Goal: Task Accomplishment & Management: Manage account settings

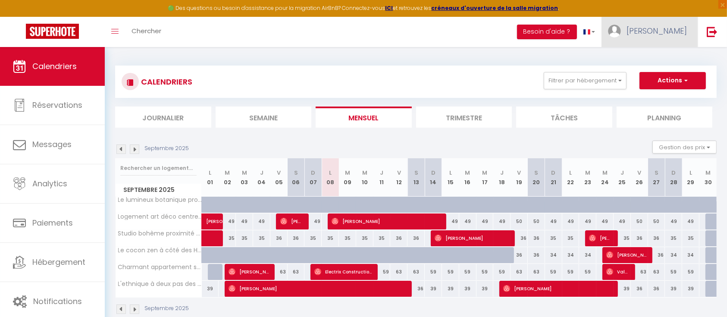
click at [663, 33] on span "[PERSON_NAME]" at bounding box center [656, 30] width 60 height 11
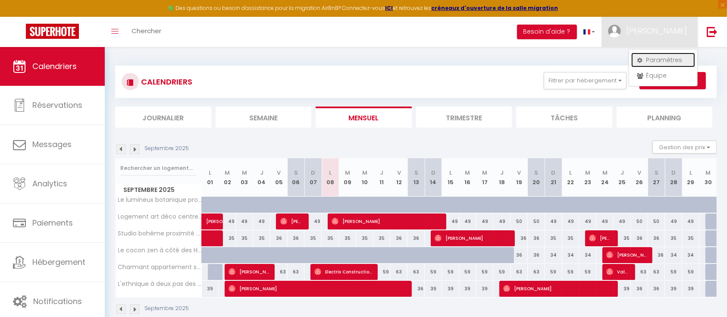
click at [661, 59] on link "Paramètres" at bounding box center [663, 60] width 64 height 15
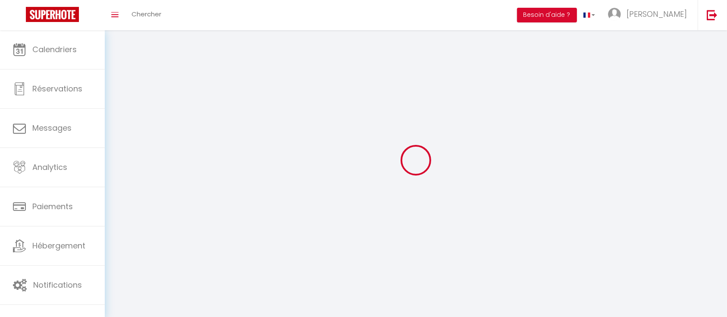
select select "28"
select select "fr"
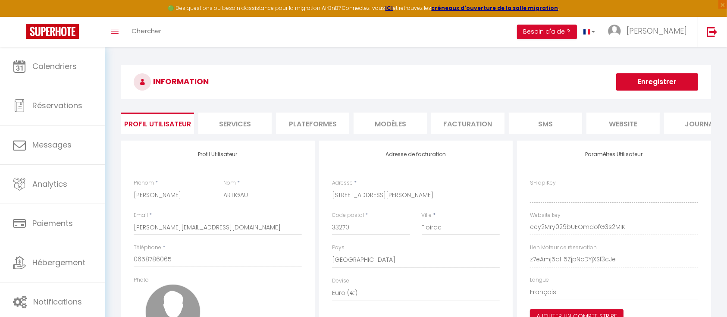
type input "eey2Mry029bUEOmdofG3s2MIK"
type input "z7eAmj5dH5ZjpNcDYjXSf3cJe"
type input "https://app.superhote.com/#/get-available-rentals/z7eAmj5dH5ZjpNcDYjXSf3cJe"
click at [331, 119] on li "Plateformes" at bounding box center [312, 123] width 73 height 21
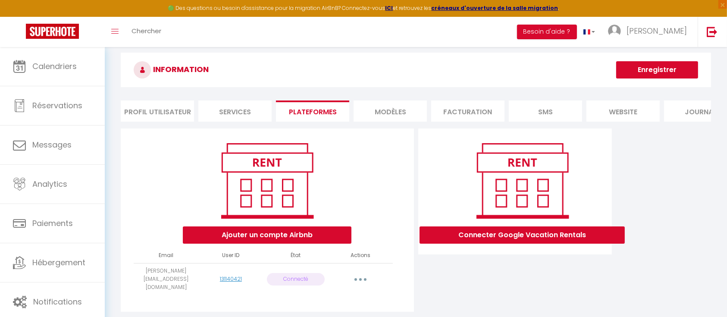
scroll to position [47, 0]
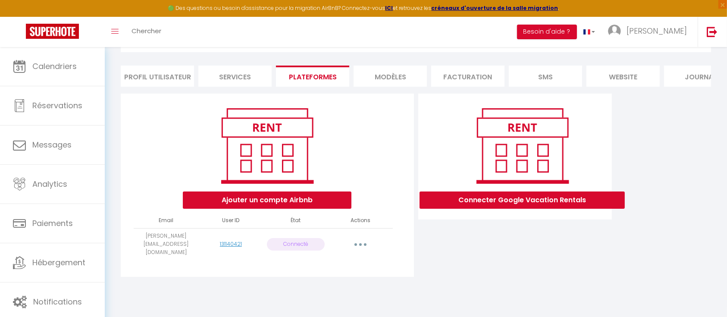
click at [360, 246] on icon "button" at bounding box center [360, 244] width 3 height 3
click at [341, 298] on link "Reconnecter le compte" at bounding box center [322, 295] width 95 height 15
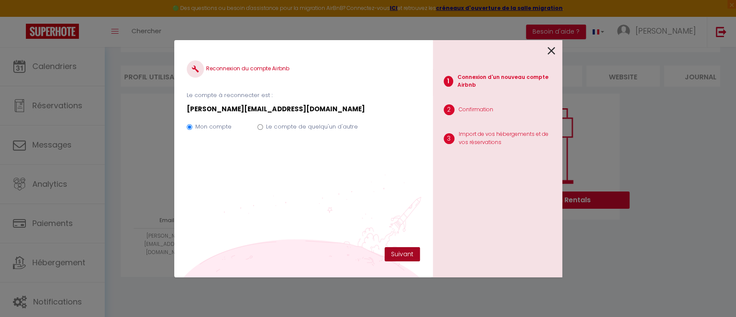
click at [398, 249] on button "Suivant" at bounding box center [402, 254] width 35 height 15
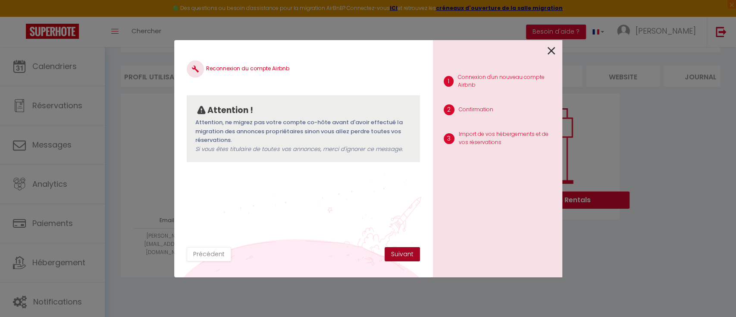
click at [402, 253] on button "Suivant" at bounding box center [402, 254] width 35 height 15
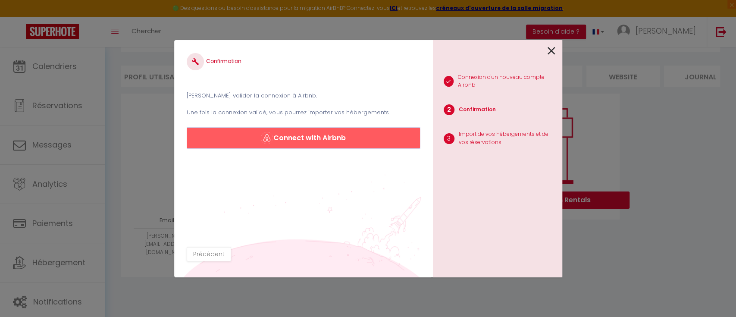
click at [360, 143] on button "Connect with Airbnb" at bounding box center [303, 138] width 233 height 21
click at [556, 49] on div "1 Connexion d'un nouveau compte Airbnb 2 Confirmation 3 Import de vos hébergeme…" at bounding box center [497, 158] width 129 height 237
click at [552, 49] on icon at bounding box center [552, 50] width 8 height 13
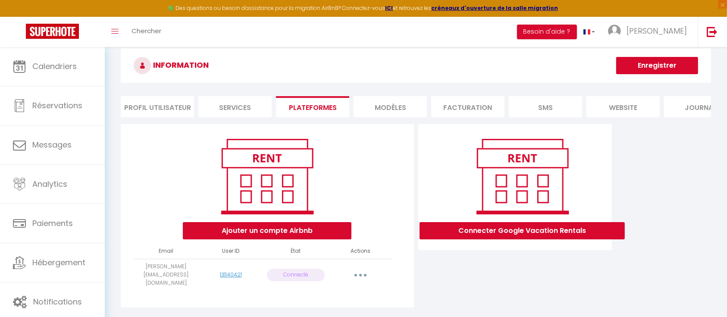
scroll to position [0, 0]
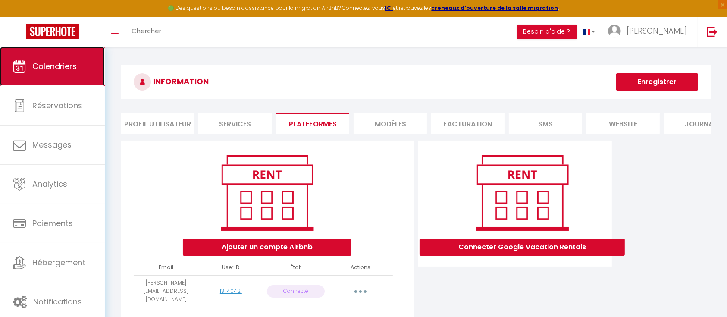
click at [58, 75] on link "Calendriers" at bounding box center [52, 66] width 105 height 39
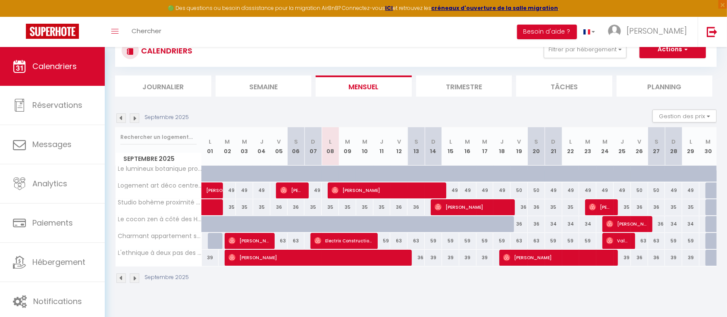
scroll to position [47, 0]
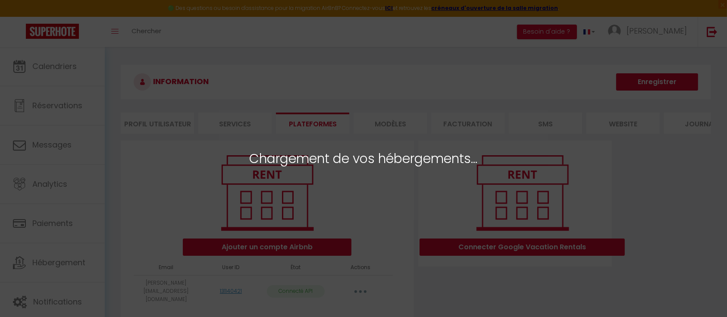
select select "74291"
select select "74286"
select select "74287"
select select "74289"
select select "74288"
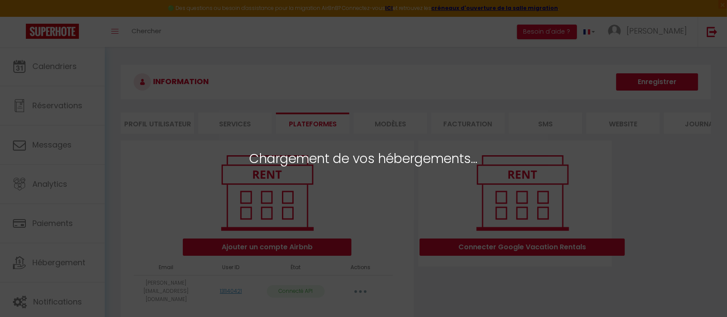
select select "74290"
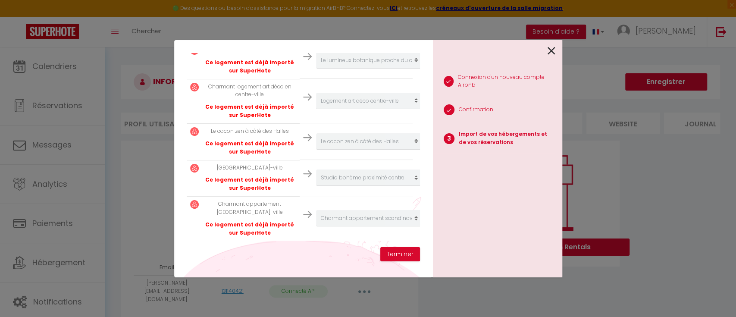
scroll to position [232, 0]
click at [391, 250] on button "Terminer" at bounding box center [400, 254] width 40 height 15
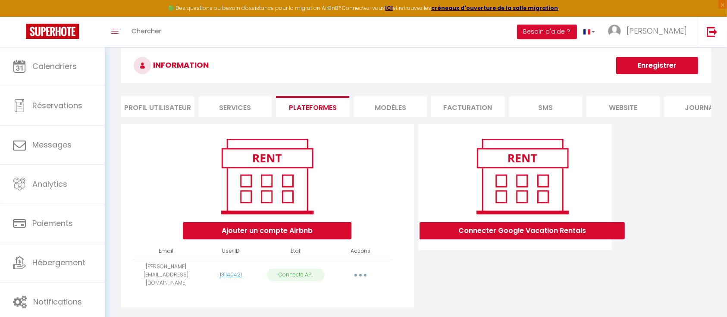
scroll to position [0, 0]
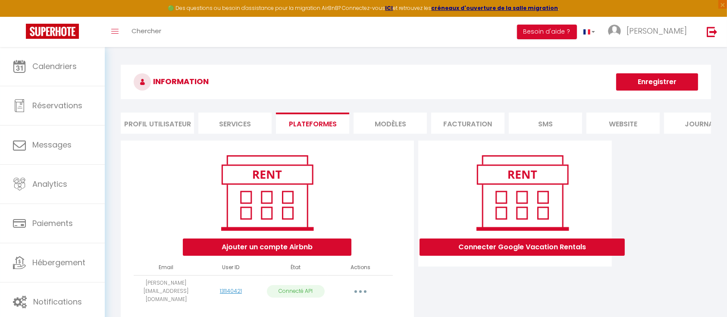
click at [238, 124] on li "Services" at bounding box center [234, 123] width 73 height 21
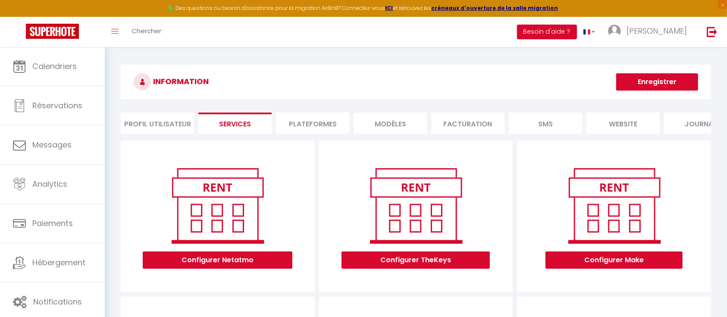
click at [335, 122] on li "Plateformes" at bounding box center [312, 123] width 73 height 21
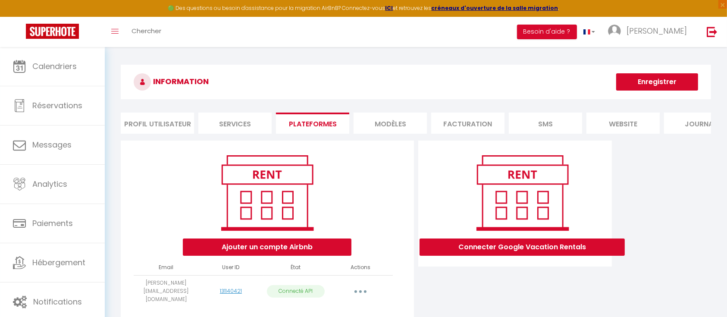
click at [626, 129] on li "website" at bounding box center [622, 123] width 73 height 21
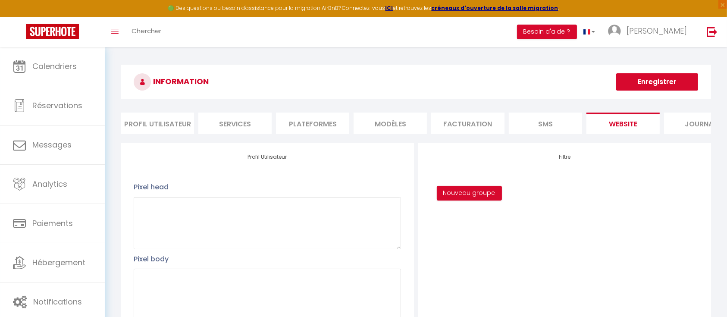
click at [309, 122] on li "Plateformes" at bounding box center [312, 123] width 73 height 21
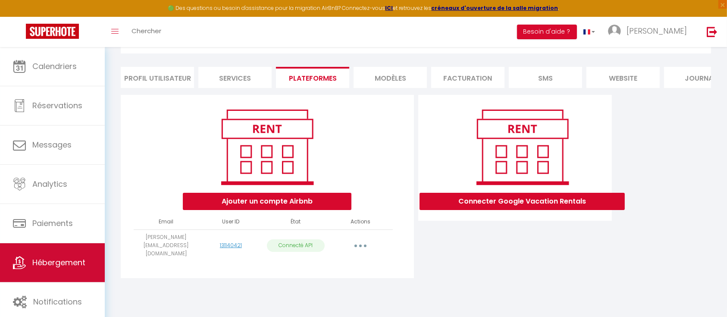
scroll to position [47, 0]
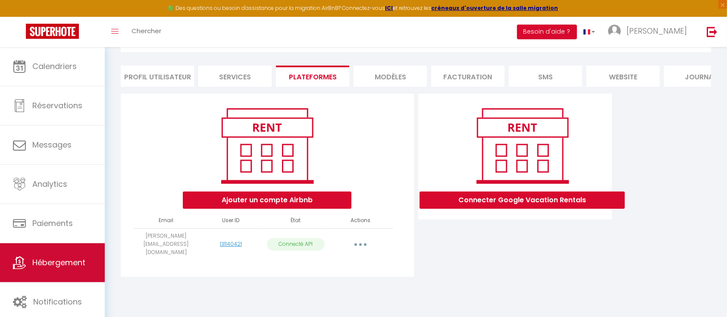
click at [68, 270] on link "Hébergement" at bounding box center [52, 262] width 105 height 39
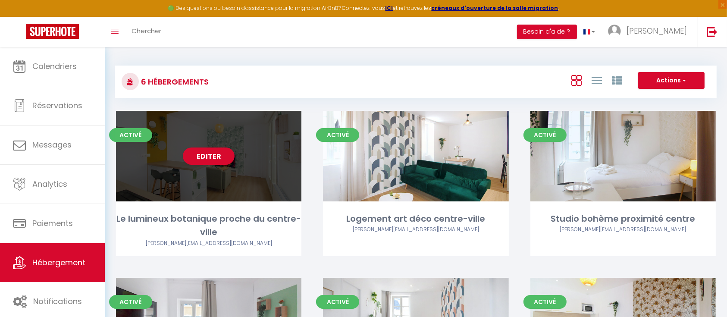
click at [234, 181] on div "Editer" at bounding box center [208, 156] width 185 height 91
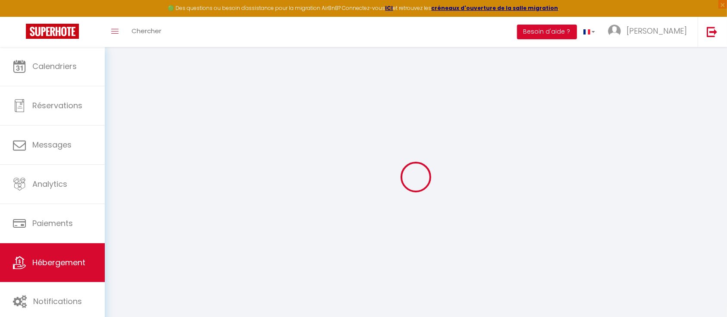
select select "14:00"
select select
select select "11:00"
select select "30"
select select "120"
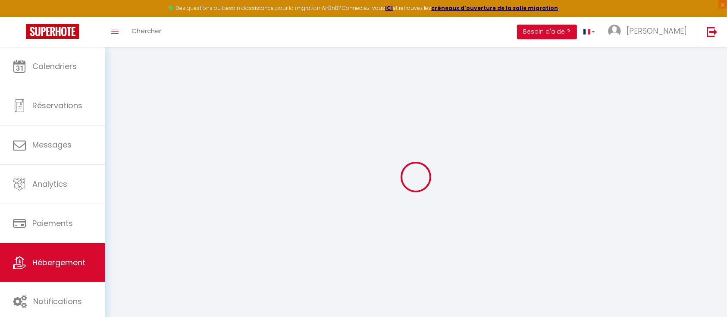
select select
checkbox input "false"
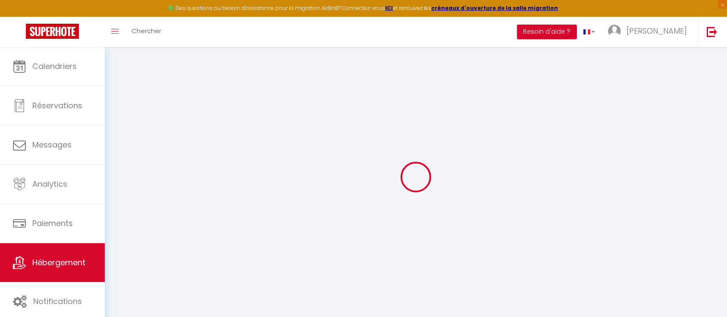
checkbox input "false"
select select
checkbox input "false"
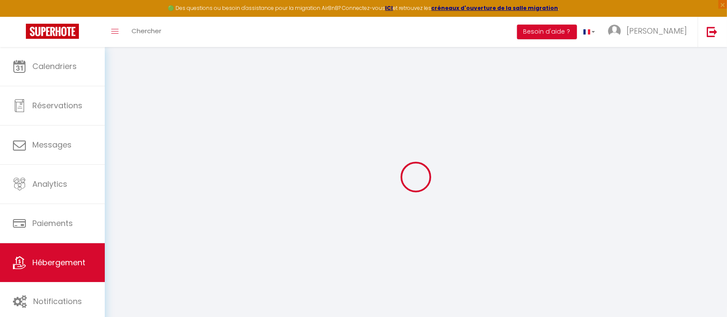
checkbox input "false"
select select
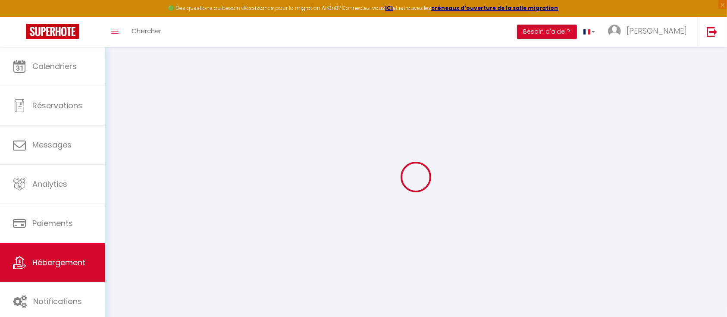
select select
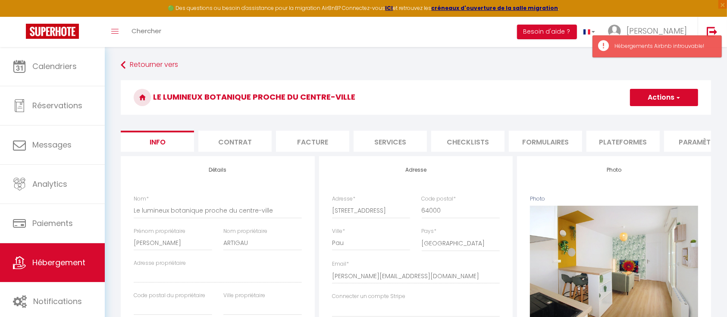
scroll to position [0, 172]
click at [434, 145] on li "Plateformes" at bounding box center [450, 141] width 73 height 21
select select
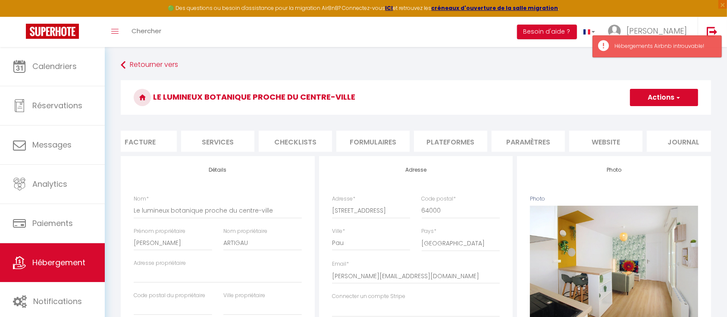
select select
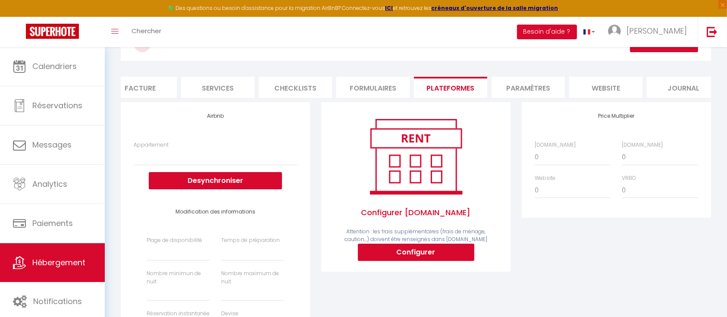
scroll to position [53, 0]
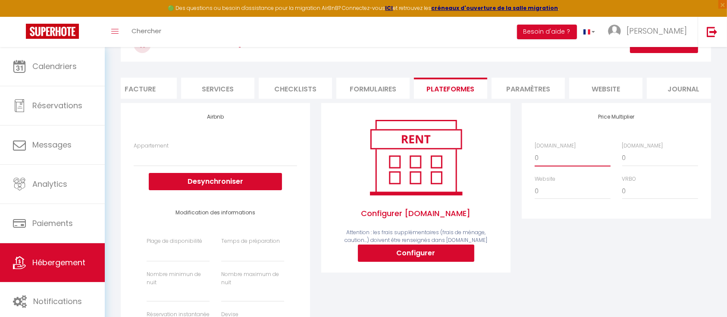
click at [576, 160] on select "0 + 1 % + 2 % + 3 % + 4 % + 5 % + 6 % + 7 % + 8 % + 9 %" at bounding box center [573, 158] width 76 height 16
select select "+ 25 %"
click at [535, 158] on select "0 + 1 % + 2 % + 3 % + 4 % + 5 % + 6 % + 7 % + 8 % + 9 %" at bounding box center [573, 158] width 76 height 16
select select
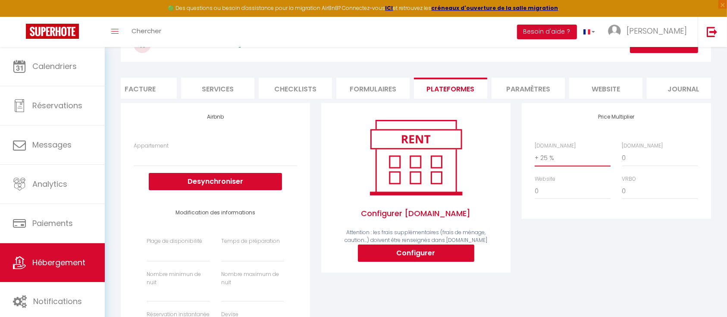
select select
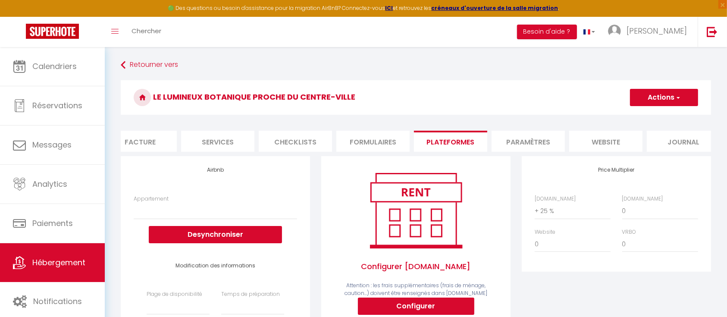
click at [642, 103] on button "Actions" at bounding box center [664, 97] width 68 height 17
click at [654, 111] on link "Enregistrer" at bounding box center [663, 116] width 68 height 11
select select
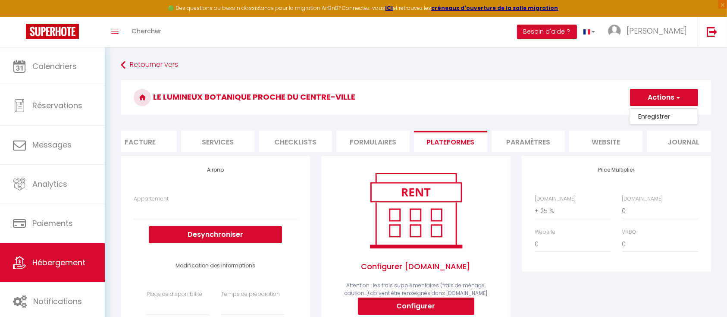
select select
click at [584, 219] on select "0 + 1 % + 2 % + 3 % + 4 % + 5 % + 6 % + 7 % + 8 % + 9 %" at bounding box center [573, 211] width 76 height 16
select select "+ 22 %"
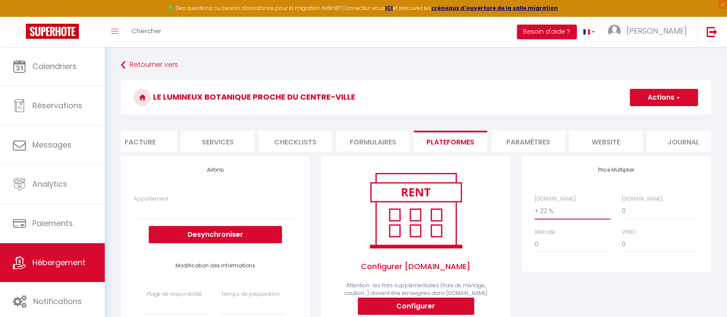
click at [535, 211] on select "0 + 1 % + 2 % + 3 % + 4 % + 5 % + 6 % + 7 % + 8 % + 9 %" at bounding box center [573, 211] width 76 height 16
select select
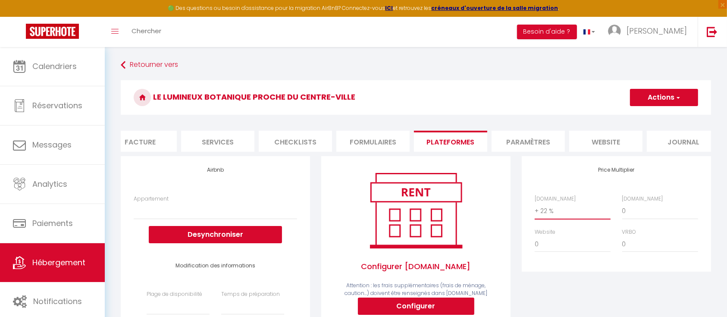
select select
click at [645, 98] on button "Actions" at bounding box center [664, 97] width 68 height 17
click at [665, 113] on link "Enregistrer" at bounding box center [663, 116] width 68 height 11
select select
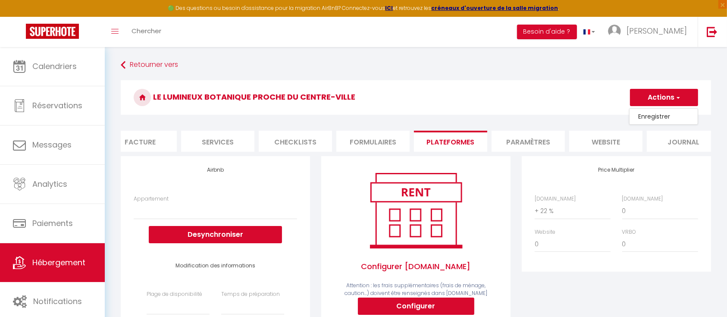
select select
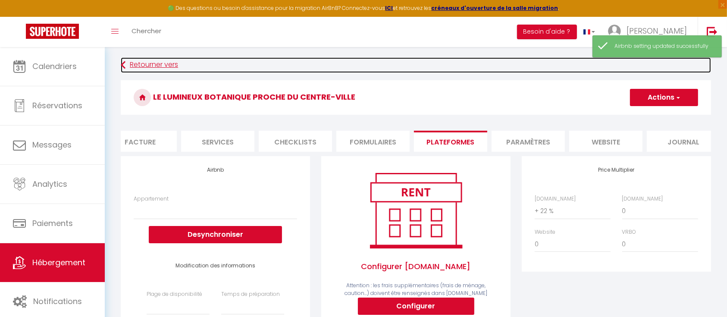
click at [138, 64] on link "Retourner vers" at bounding box center [416, 65] width 590 height 16
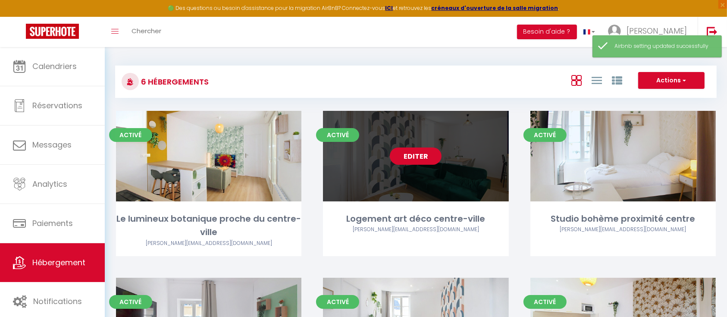
click at [419, 163] on link "Editer" at bounding box center [416, 155] width 52 height 17
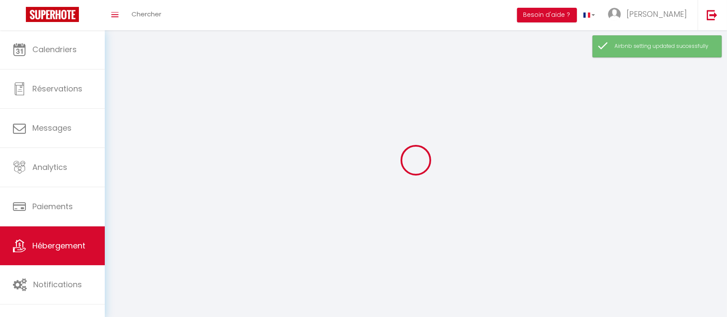
select select "1"
select select "28"
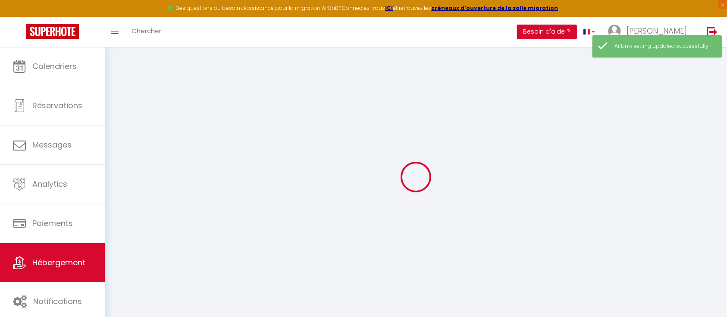
select select
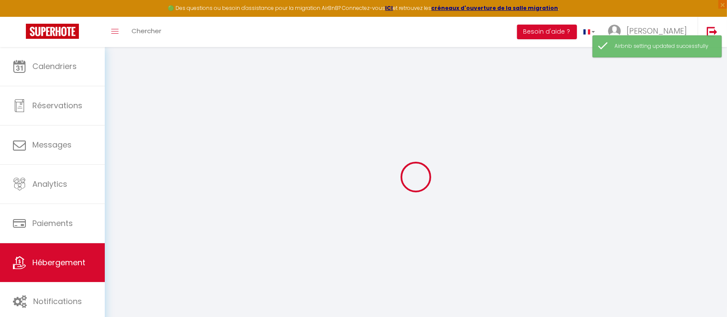
select select
checkbox input "false"
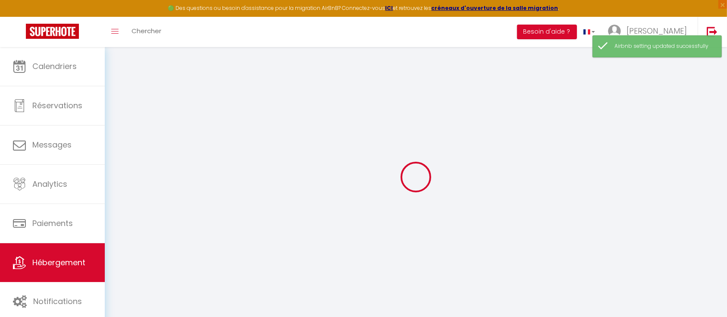
select select
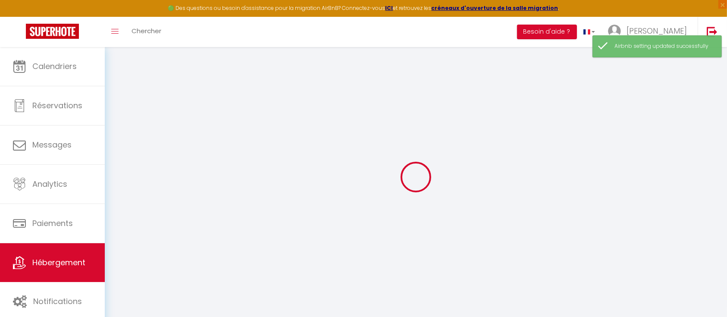
select select
checkbox input "false"
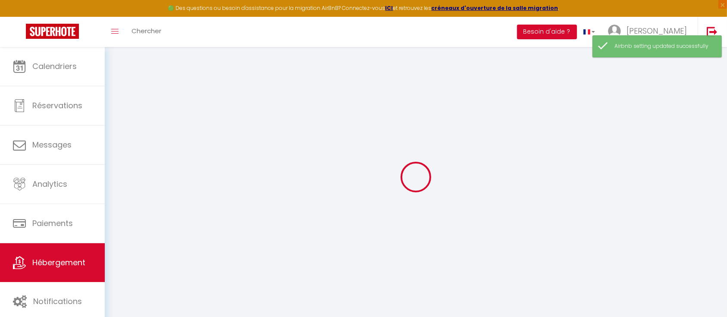
checkbox input "false"
select select
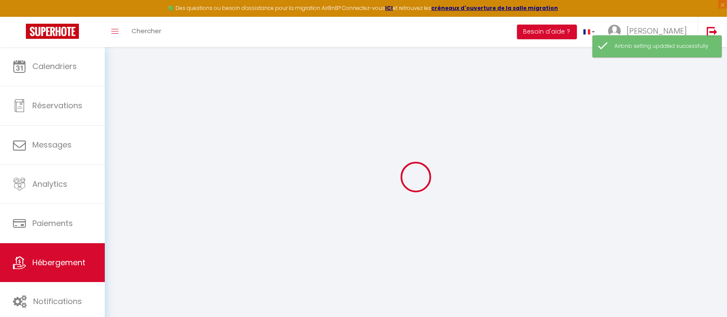
select select
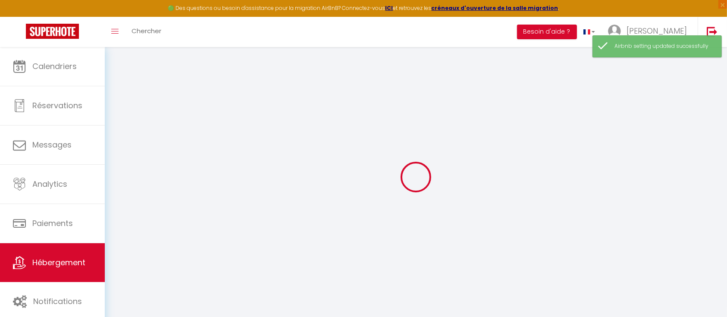
checkbox input "false"
select select
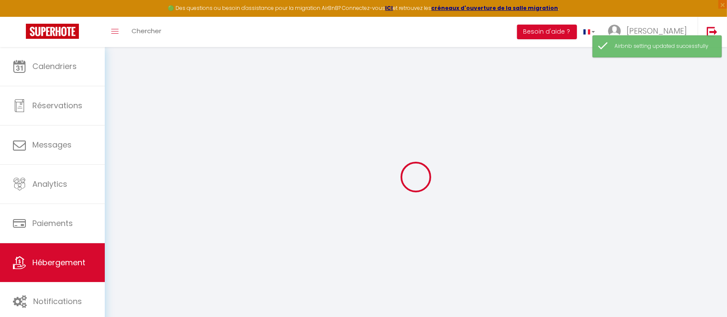
select select
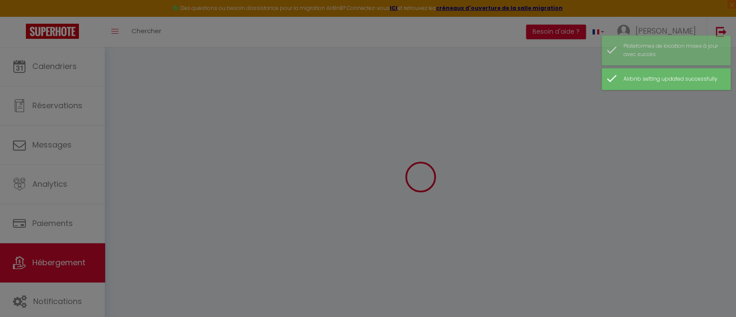
select select
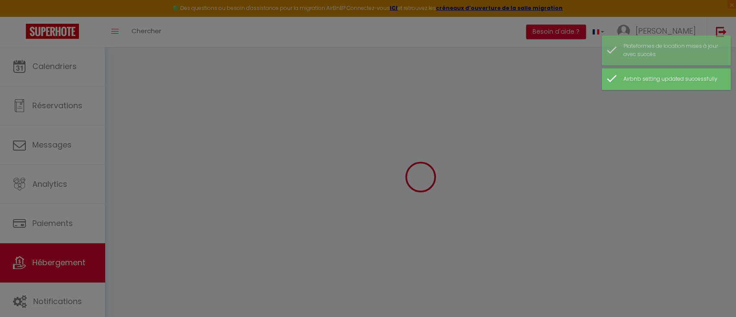
select select
checkbox input "false"
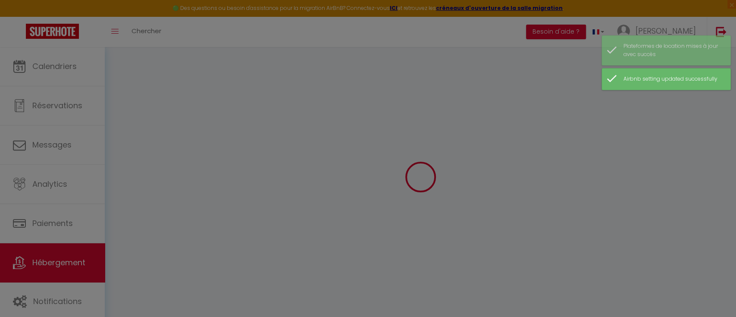
select select
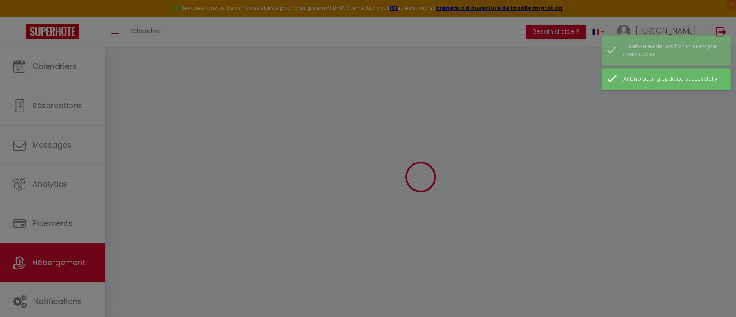
select select
checkbox input "false"
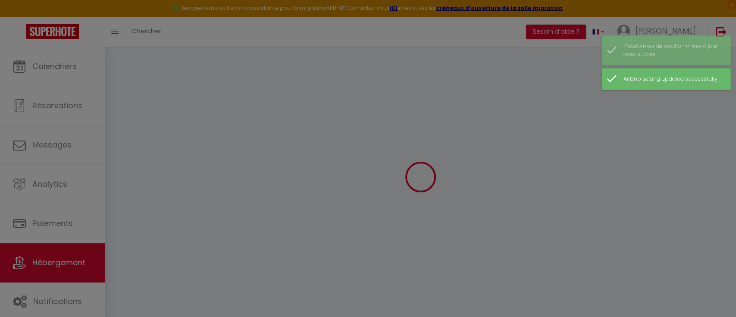
checkbox input "false"
select select
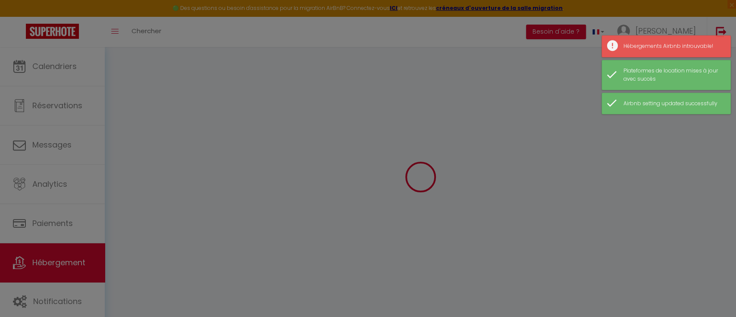
type input "Logement art déco centre-ville"
type input "[PERSON_NAME]"
type input "ARTIGAU"
select select "2"
select select
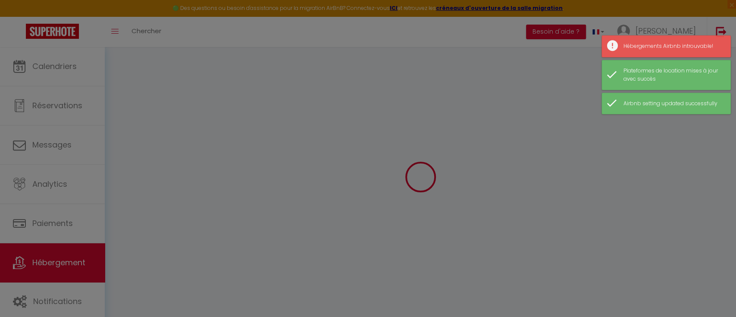
select select
type input "Pau"
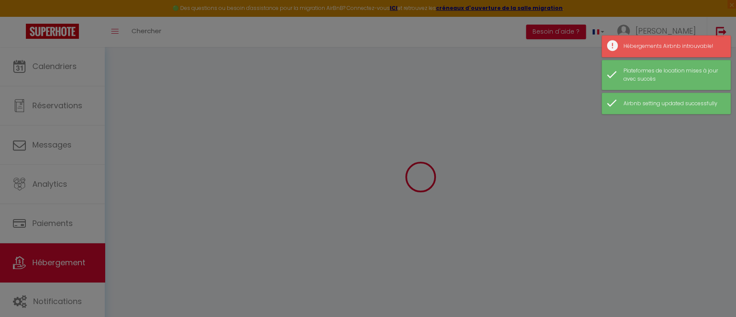
type input "[PERSON_NAME][EMAIL_ADDRESS][DOMAIN_NAME]"
select select
checkbox input "false"
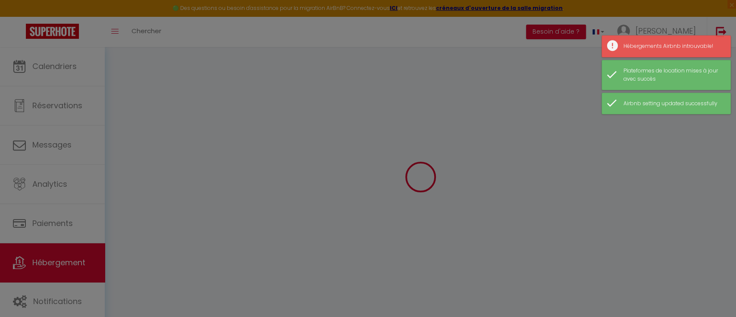
checkbox input "false"
type input "0"
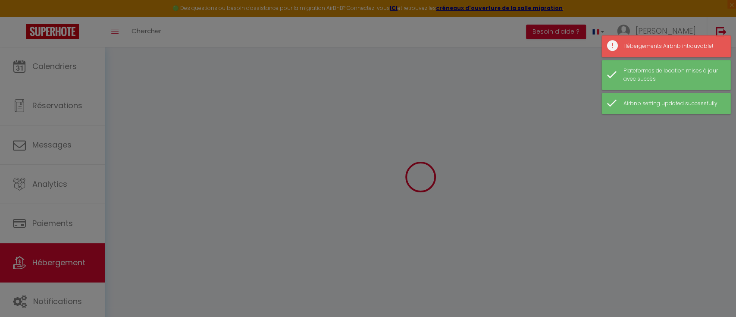
select select
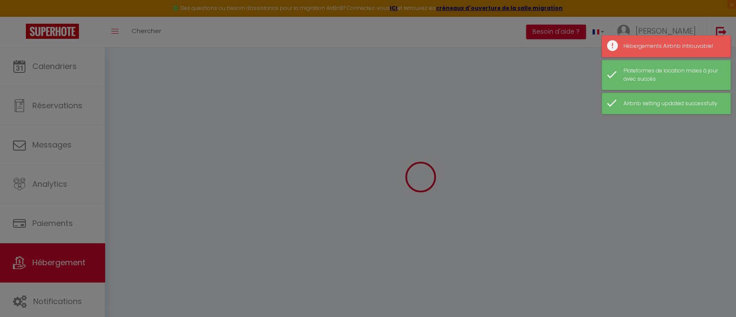
select select
checkbox input "false"
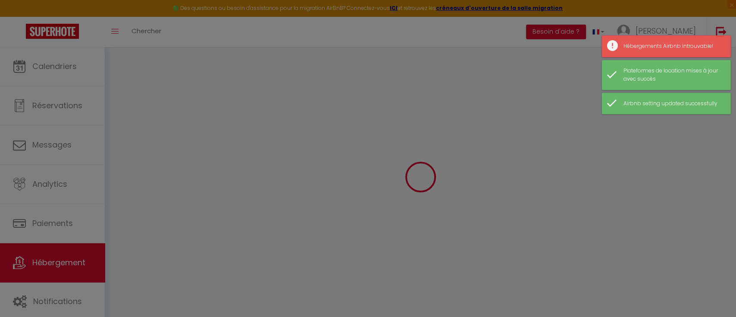
select select
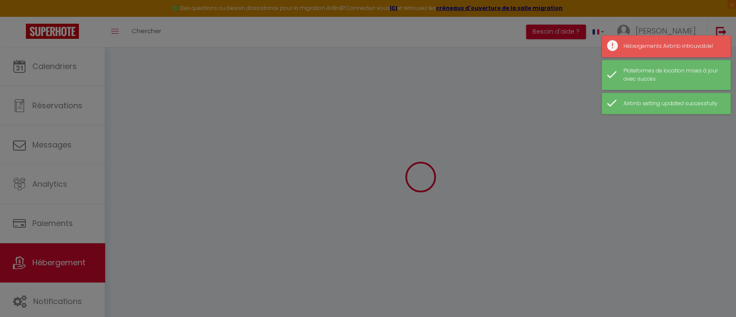
select select
checkbox input "false"
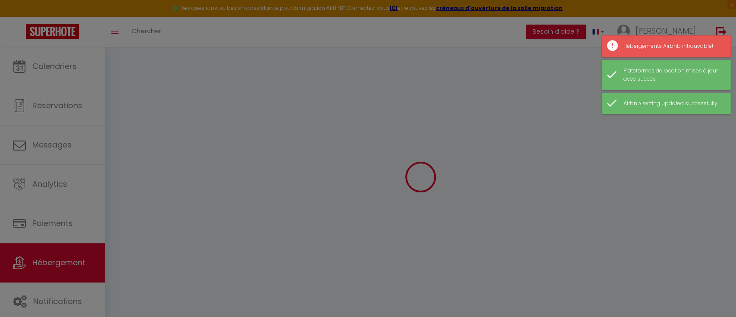
select select
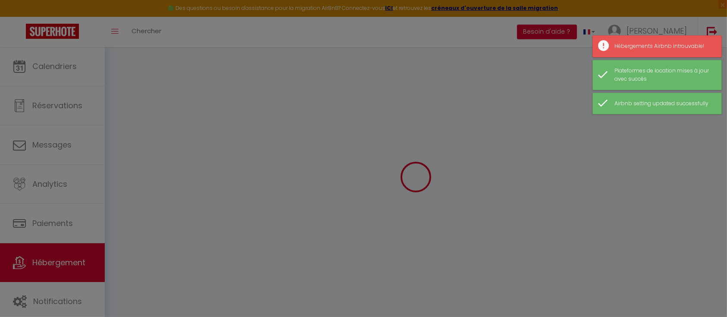
select select
checkbox input "false"
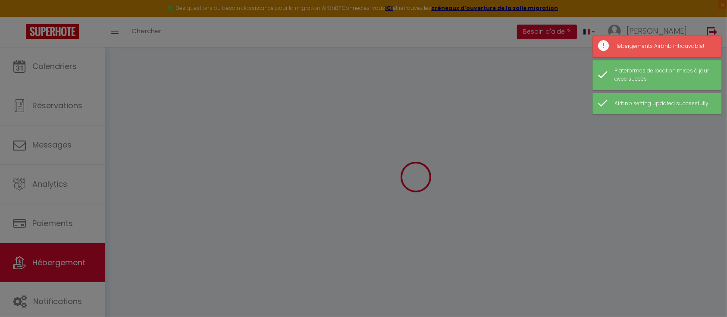
select select
select select "14:00"
select select
select select "11:00"
select select "30"
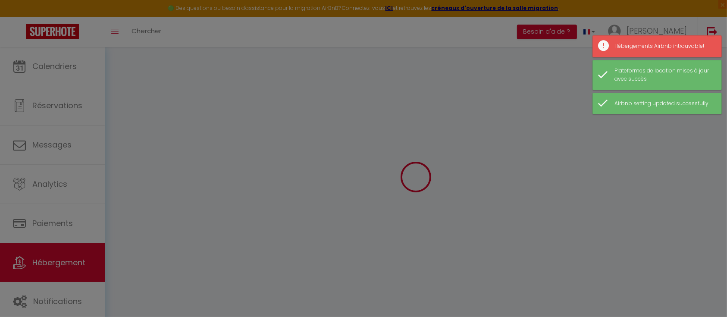
select select "120"
select select
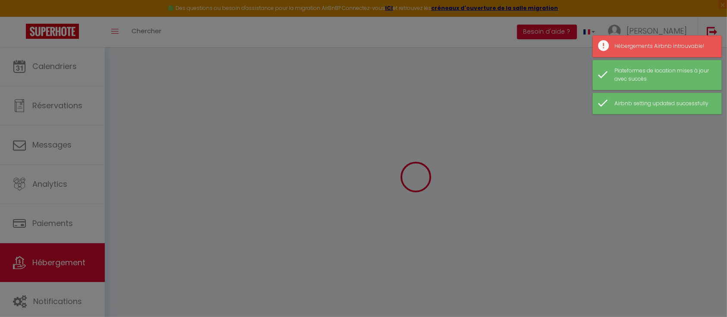
select select
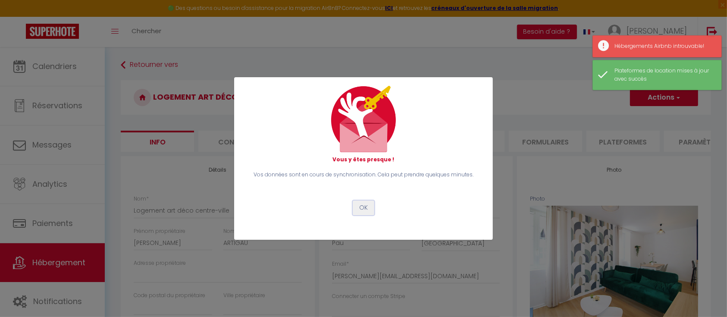
click at [361, 202] on button "OK" at bounding box center [364, 207] width 22 height 15
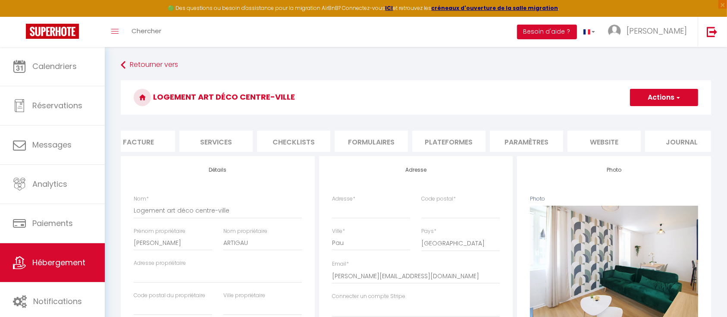
scroll to position [0, 186]
click at [414, 137] on li "Plateformes" at bounding box center [437, 141] width 73 height 21
select select
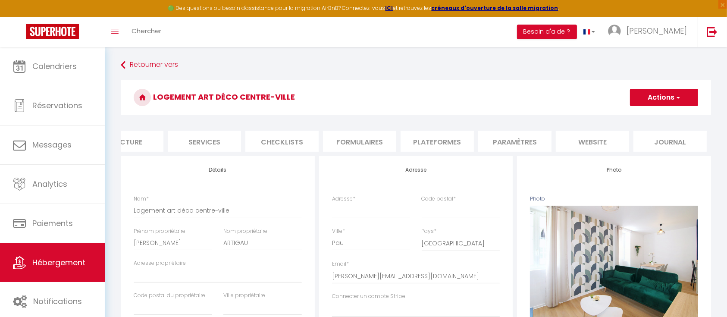
select select
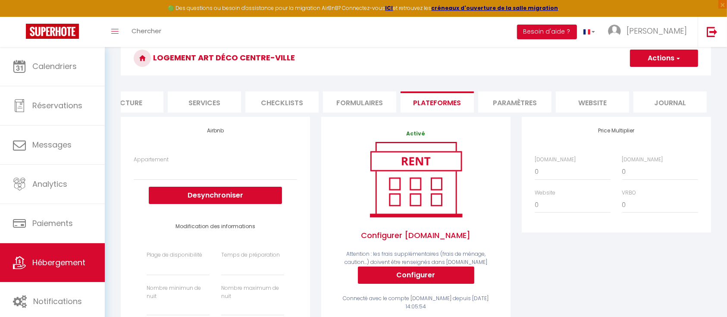
scroll to position [57, 0]
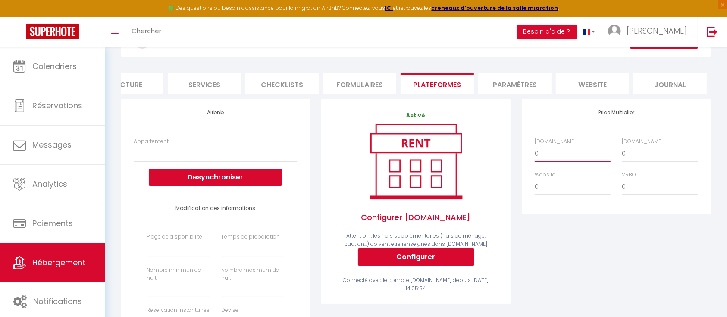
click at [565, 162] on select "0 + 1 % + 2 % + 3 % + 4 % + 5 % + 6 % + 7 % + 8 % + 9 %" at bounding box center [573, 153] width 76 height 16
select select "+ 22 %"
click at [535, 154] on select "0 + 1 % + 2 % + 3 % + 4 % + 5 % + 6 % + 7 % + 8 % + 9 %" at bounding box center [573, 153] width 76 height 16
select select
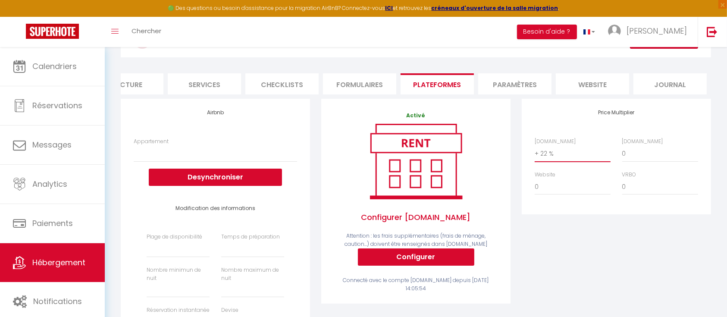
select select
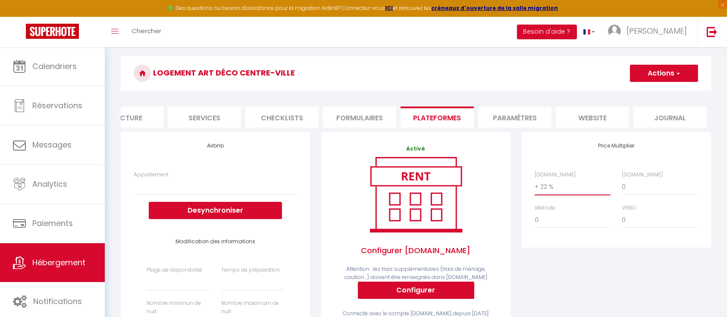
scroll to position [0, 0]
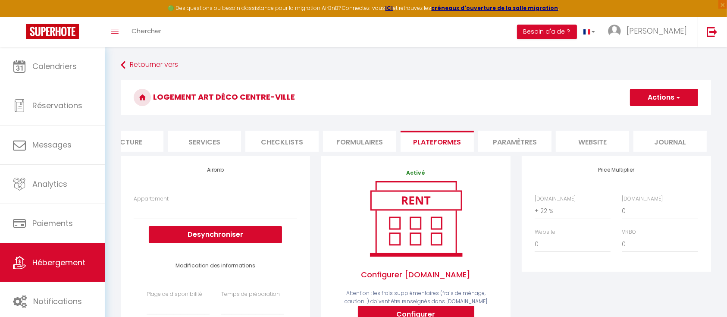
click at [694, 91] on button "Actions" at bounding box center [664, 97] width 68 height 17
click at [676, 113] on link "Enregistrer" at bounding box center [663, 116] width 68 height 11
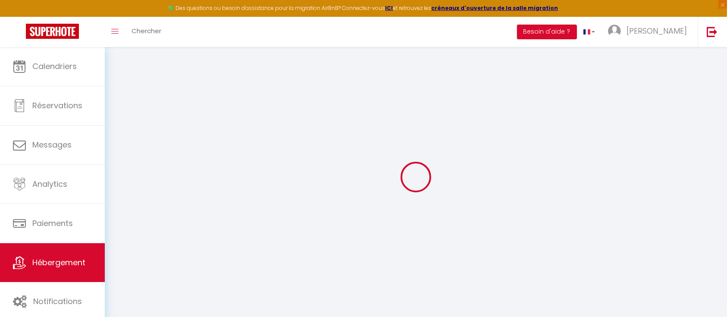
select select
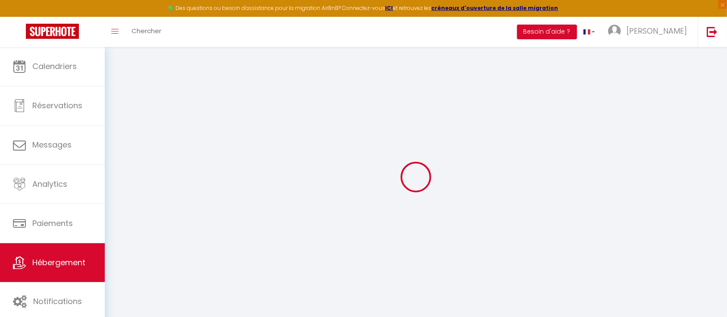
select select
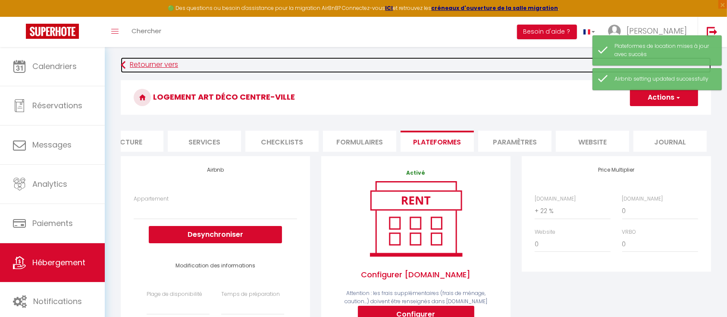
click at [160, 66] on link "Retourner vers" at bounding box center [416, 65] width 590 height 16
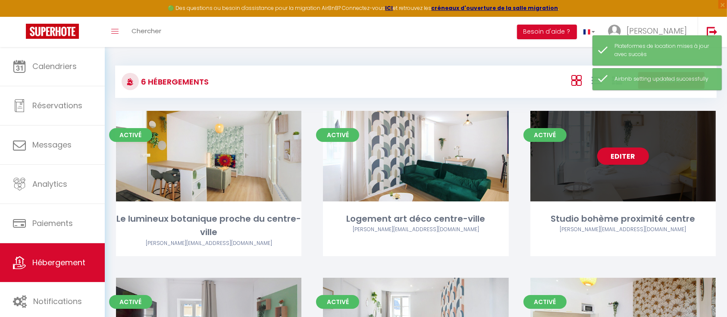
click at [626, 157] on link "Editer" at bounding box center [623, 155] width 52 height 17
select select "3"
select select "2"
select select "1"
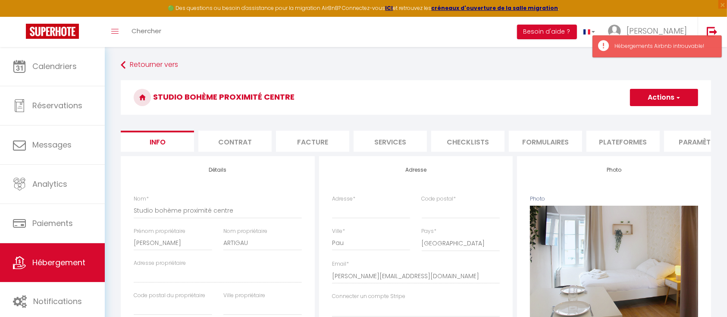
click at [621, 140] on li "Plateformes" at bounding box center [622, 141] width 73 height 21
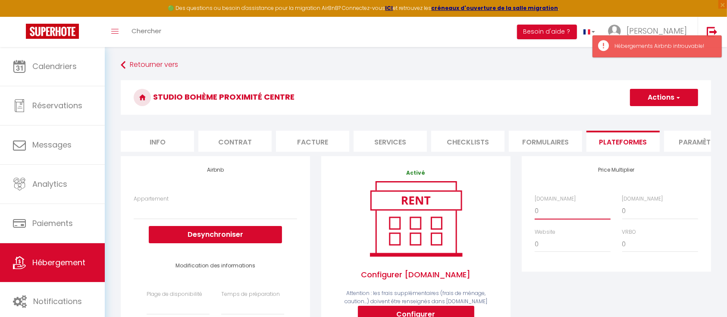
click at [572, 217] on select "0 + 1 % + 2 % + 3 % + 4 % + 5 % + 6 % + 7 % + 8 % + 9 %" at bounding box center [573, 211] width 76 height 16
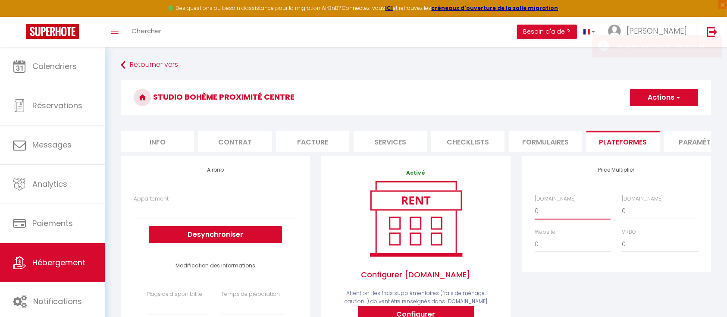
click at [535, 211] on select "0 + 1 % + 2 % + 3 % + 4 % + 5 % + 6 % + 7 % + 8 % + 9 %" at bounding box center [573, 211] width 76 height 16
click at [676, 107] on h3 "Studio bohème proximité centre" at bounding box center [416, 97] width 590 height 34
click at [679, 101] on span "button" at bounding box center [678, 97] width 6 height 9
click at [672, 118] on link "Enregistrer" at bounding box center [663, 116] width 68 height 11
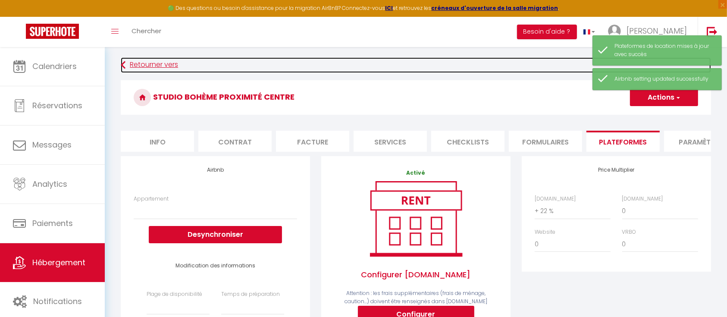
click at [145, 71] on link "Retourner vers" at bounding box center [416, 65] width 590 height 16
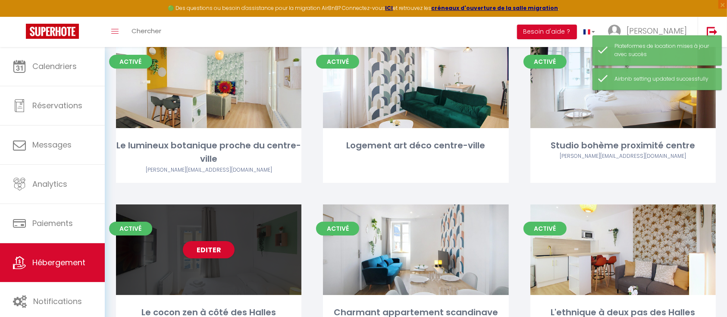
scroll to position [115, 0]
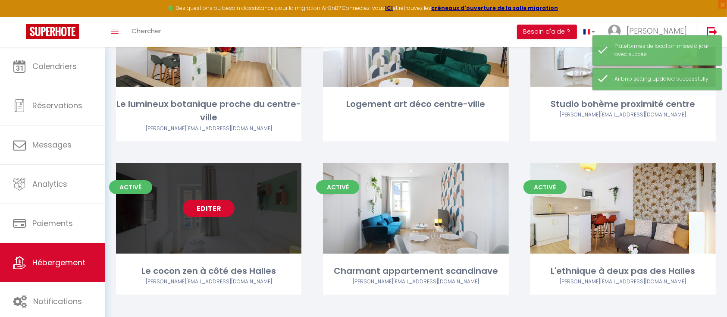
click at [222, 210] on link "Editer" at bounding box center [209, 208] width 52 height 17
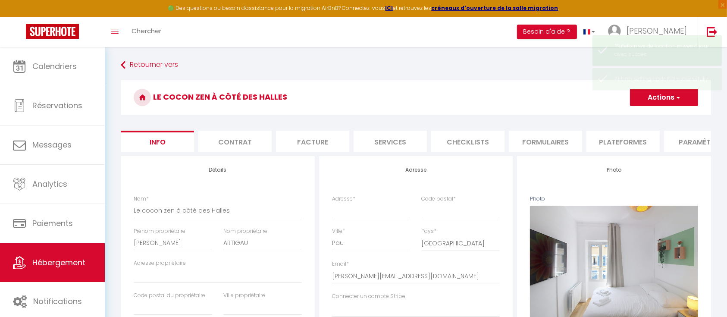
click at [659, 101] on button "Actions" at bounding box center [664, 97] width 68 height 17
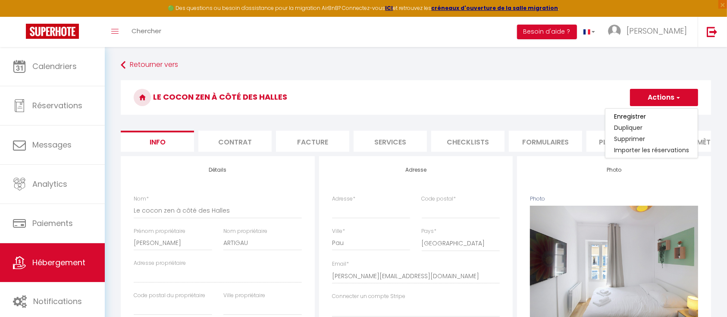
click at [524, 102] on h3 "Le cocon zen à côté des Halles" at bounding box center [416, 97] width 590 height 34
click at [626, 138] on li "Plateformes" at bounding box center [622, 141] width 73 height 21
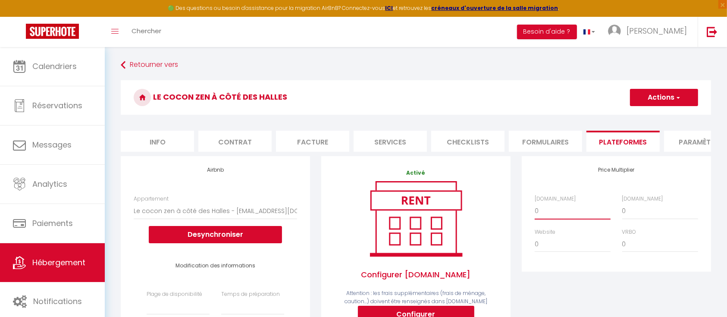
click at [586, 217] on select "0 + 1 % + 2 % + 3 % + 4 % + 5 % + 6 % + 7 % + 8 % + 9 %" at bounding box center [573, 211] width 76 height 16
click at [535, 211] on select "0 + 1 % + 2 % + 3 % + 4 % + 5 % + 6 % + 7 % + 8 % + 9 %" at bounding box center [573, 211] width 76 height 16
click at [658, 102] on button "Actions" at bounding box center [664, 97] width 68 height 17
click at [663, 113] on link "Enregistrer" at bounding box center [663, 116] width 68 height 11
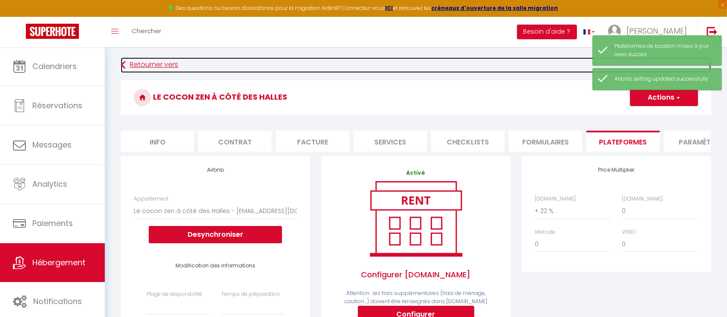
click at [169, 61] on link "Retourner vers" at bounding box center [416, 65] width 590 height 16
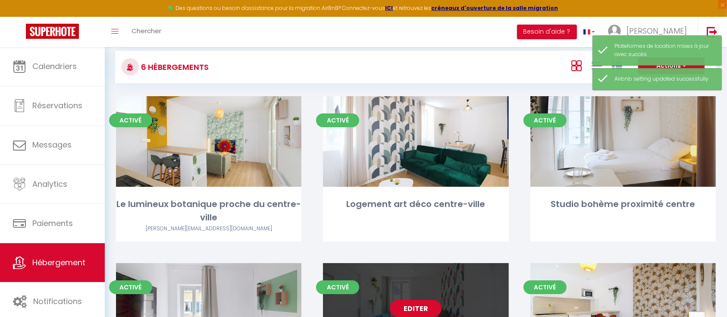
scroll to position [115, 0]
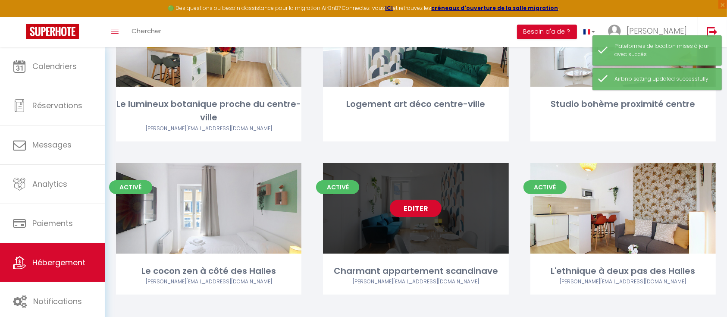
click at [418, 210] on link "Editer" at bounding box center [416, 208] width 52 height 17
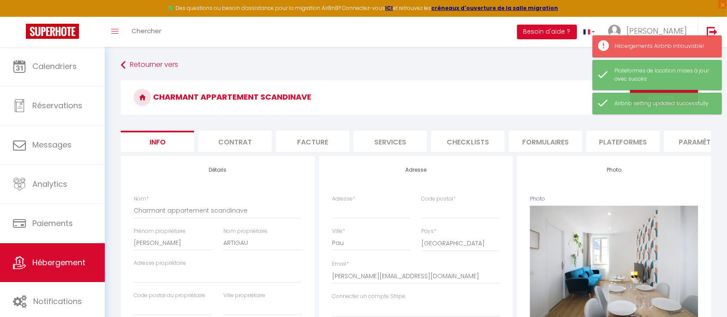
click at [594, 143] on li "Plateformes" at bounding box center [622, 141] width 73 height 21
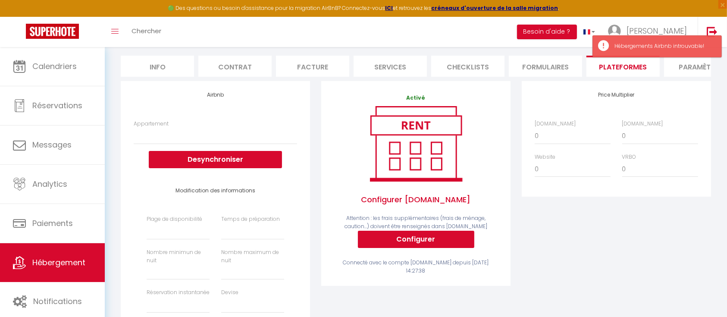
scroll to position [57, 0]
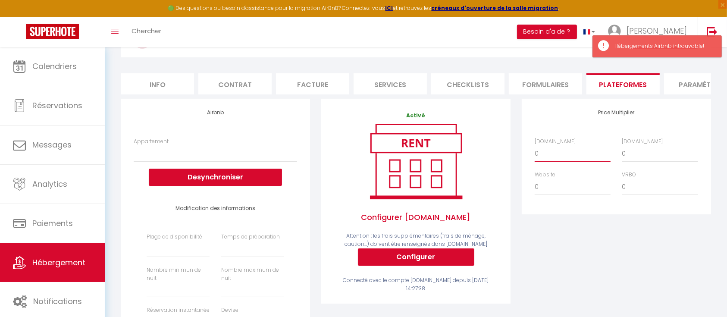
click at [560, 162] on select "0 + 1 % + 2 % + 3 % + 4 % + 5 % + 6 % + 7 % + 8 % + 9 %" at bounding box center [573, 153] width 76 height 16
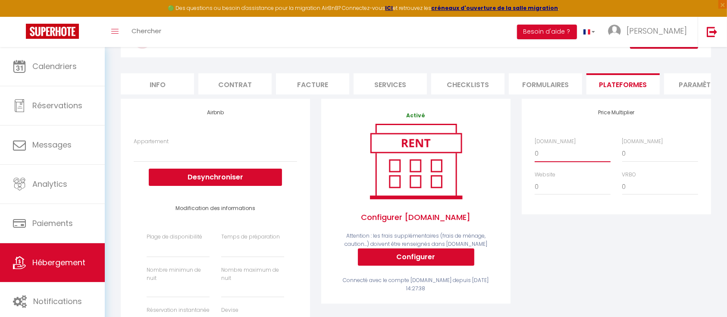
click at [535, 154] on select "0 + 1 % + 2 % + 3 % + 4 % + 5 % + 6 % + 7 % + 8 % + 9 %" at bounding box center [573, 153] width 76 height 16
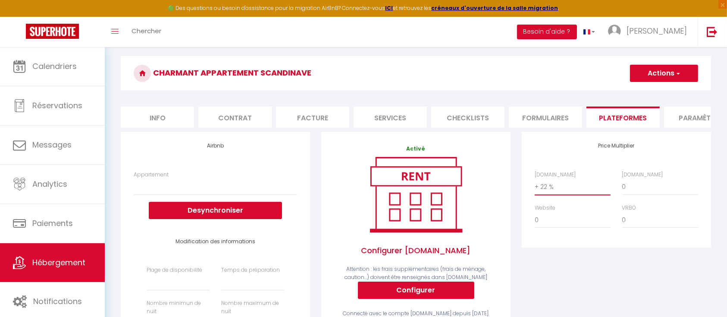
scroll to position [0, 0]
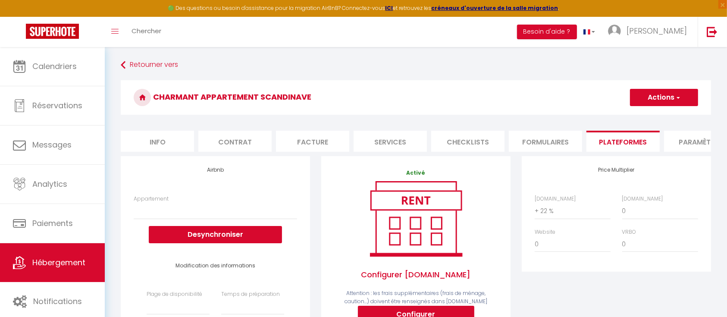
click at [661, 101] on button "Actions" at bounding box center [664, 97] width 68 height 17
click at [659, 113] on link "Enregistrer" at bounding box center [663, 116] width 68 height 11
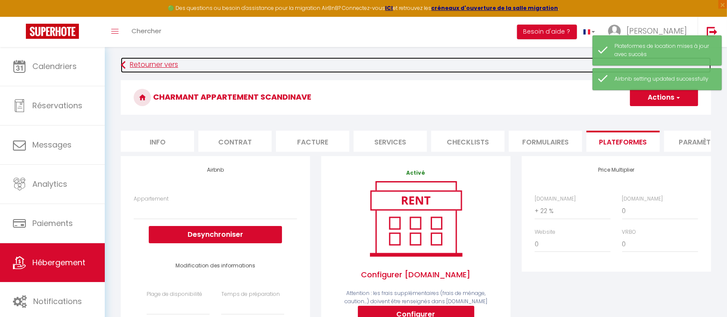
click at [137, 63] on link "Retourner vers" at bounding box center [416, 65] width 590 height 16
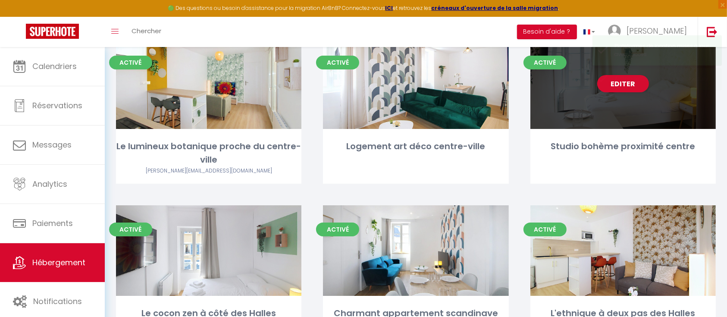
scroll to position [124, 0]
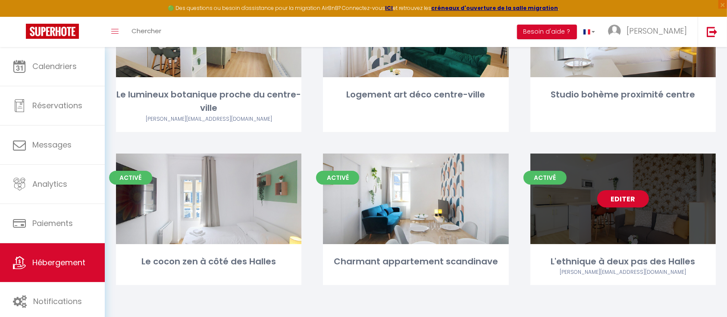
click at [614, 199] on link "Editer" at bounding box center [623, 198] width 52 height 17
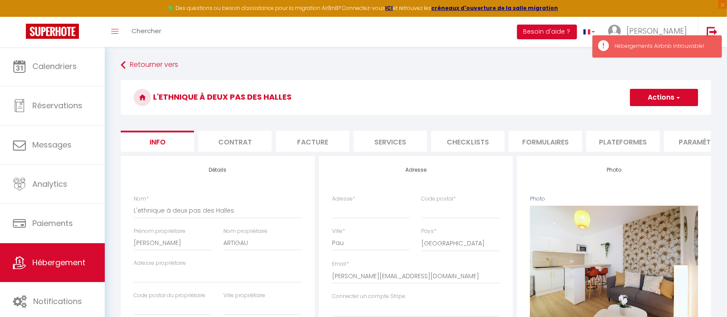
scroll to position [0, 186]
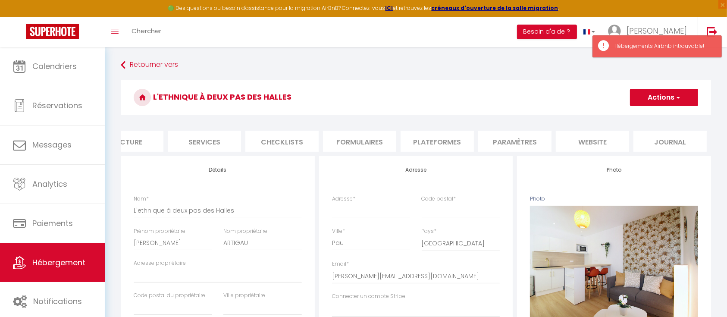
click at [435, 140] on li "Plateformes" at bounding box center [437, 141] width 73 height 21
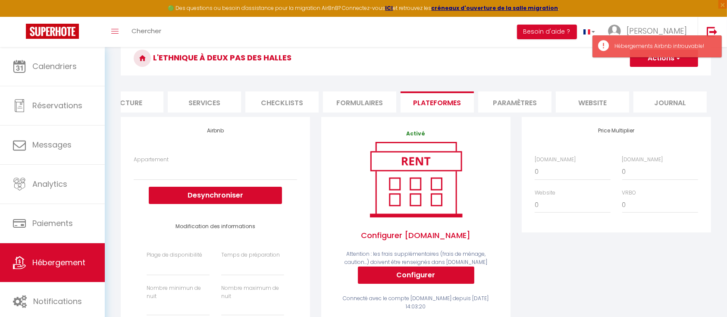
scroll to position [57, 0]
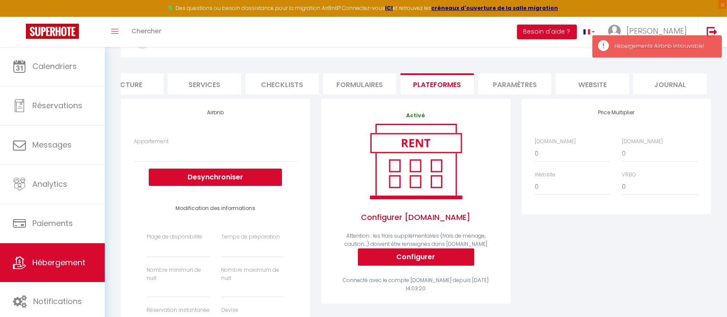
click at [567, 152] on div "[DOMAIN_NAME] 0 + 1 % + 2 % + 3 % + 4 % + 5 % + 6 % + 7 % + 8 %" at bounding box center [573, 150] width 88 height 25
drag, startPoint x: 568, startPoint y: 162, endPoint x: 567, endPoint y: 166, distance: 4.4
click at [568, 162] on select "0 + 1 % + 2 % + 3 % + 4 % + 5 % + 6 % + 7 % + 8 % + 9 %" at bounding box center [573, 153] width 76 height 16
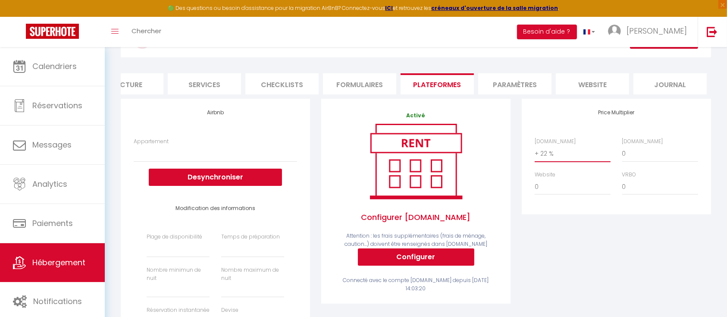
click at [535, 154] on select "0 + 1 % + 2 % + 3 % + 4 % + 5 % + 6 % + 7 % + 8 % + 9 %" at bounding box center [573, 153] width 76 height 16
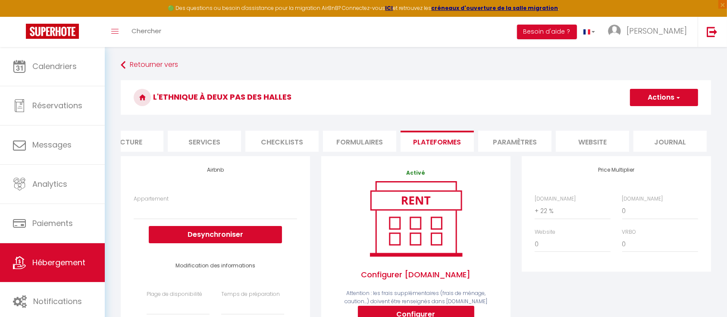
click at [669, 95] on button "Actions" at bounding box center [664, 97] width 68 height 17
click at [676, 112] on link "Enregistrer" at bounding box center [663, 116] width 68 height 11
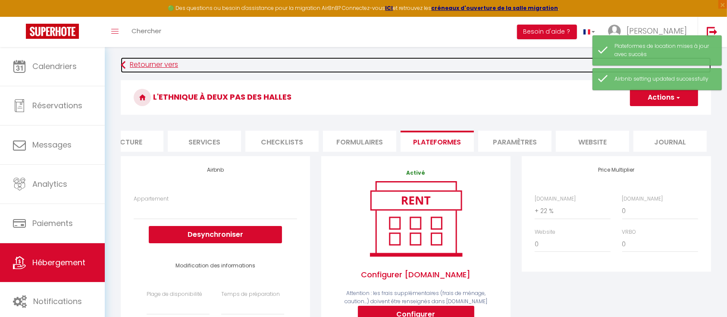
click at [180, 69] on link "Retourner vers" at bounding box center [416, 65] width 590 height 16
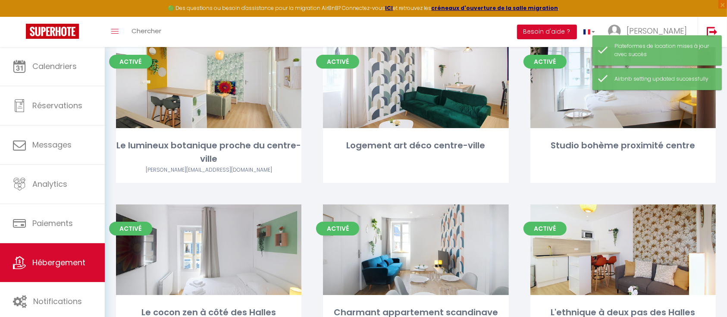
scroll to position [116, 0]
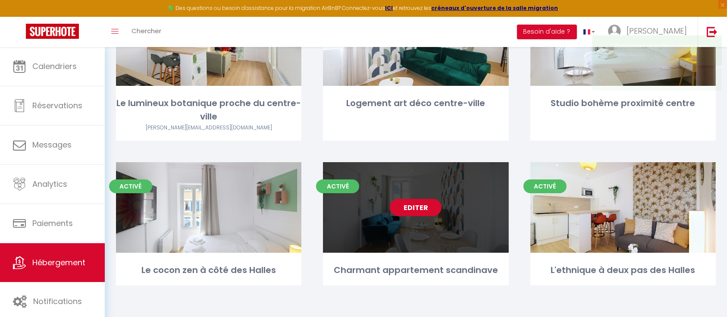
click at [415, 210] on link "Editer" at bounding box center [416, 207] width 52 height 17
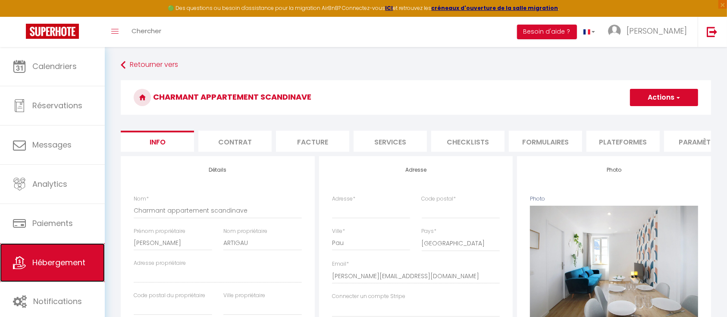
click at [70, 256] on link "Hébergement" at bounding box center [52, 262] width 105 height 39
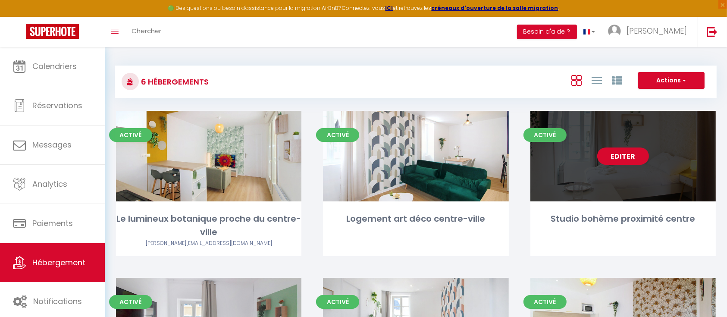
click at [617, 152] on link "Editer" at bounding box center [623, 155] width 52 height 17
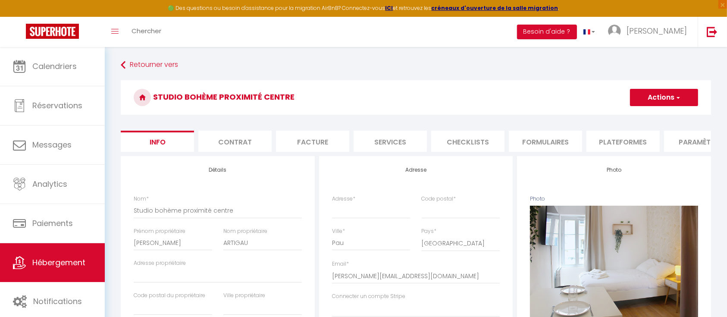
drag, startPoint x: 156, startPoint y: 94, endPoint x: 296, endPoint y: 88, distance: 140.3
click at [296, 88] on h3 "Studio bohème proximité centre" at bounding box center [416, 97] width 590 height 34
copy h3 "Studio bohème proximité centre"
click at [601, 147] on li "Plateformes" at bounding box center [622, 141] width 73 height 21
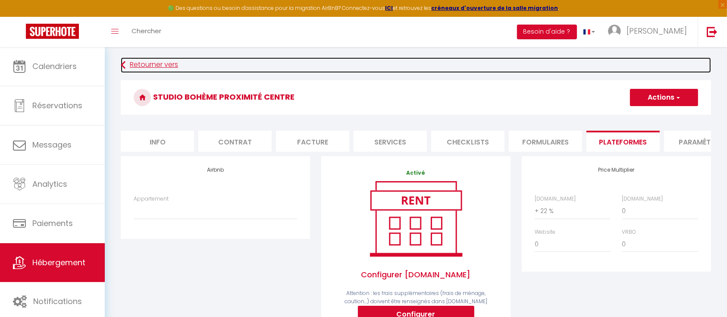
click at [171, 65] on link "Retourner vers" at bounding box center [416, 65] width 590 height 16
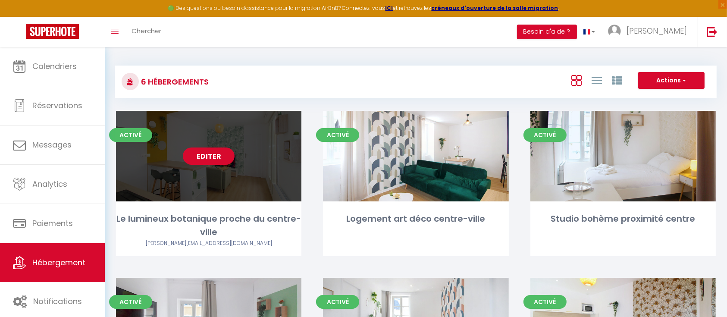
click at [205, 162] on link "Editer" at bounding box center [209, 155] width 52 height 17
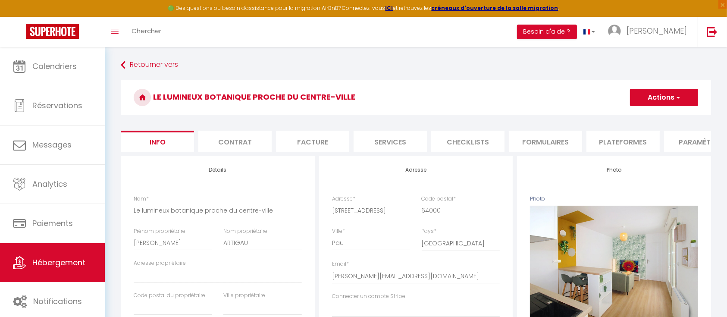
click at [637, 135] on li "Plateformes" at bounding box center [622, 141] width 73 height 21
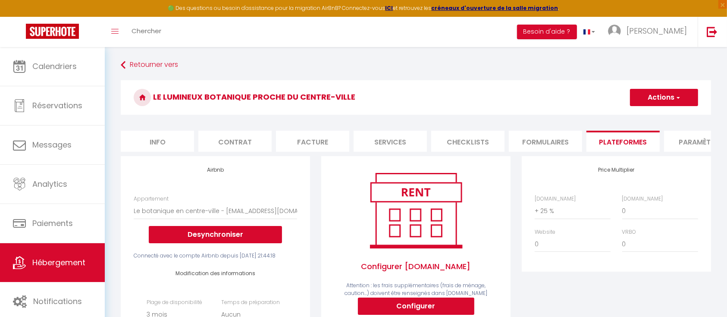
click at [560, 203] on label "[DOMAIN_NAME]" at bounding box center [555, 199] width 41 height 8
click at [560, 208] on select "0 + 1 % + 2 % + 3 % + 4 % + 5 % + 6 % + 7 % + 8 % + 9 %" at bounding box center [573, 211] width 76 height 16
click at [561, 216] on select "0 + 1 % + 2 % + 3 % + 4 % + 5 % + 6 % + 7 % + 8 % + 9 %" at bounding box center [573, 211] width 76 height 16
click at [535, 211] on select "0 + 1 % + 2 % + 3 % + 4 % + 5 % + 6 % + 7 % + 8 % + 9 %" at bounding box center [573, 211] width 76 height 16
click at [683, 95] on button "Actions" at bounding box center [664, 97] width 68 height 17
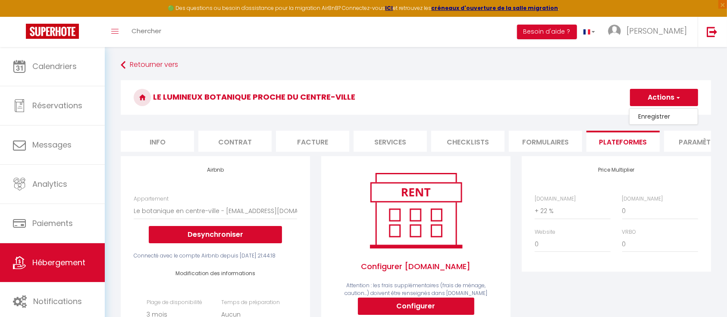
click at [663, 116] on link "Enregistrer" at bounding box center [663, 116] width 68 height 11
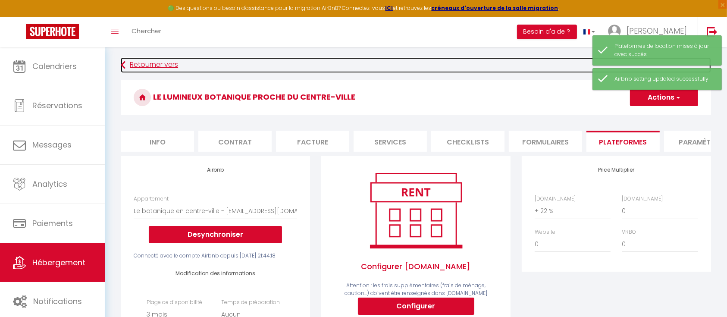
click at [180, 68] on link "Retourner vers" at bounding box center [416, 65] width 590 height 16
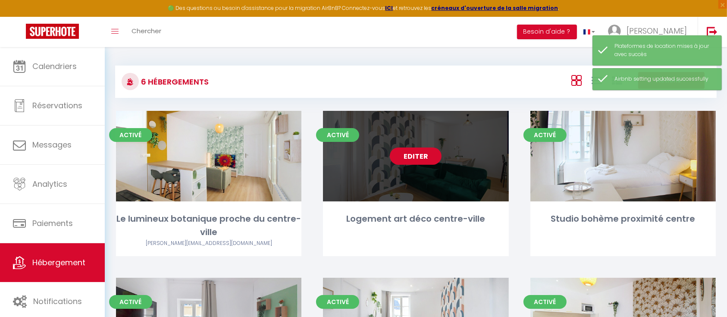
click at [408, 158] on link "Editer" at bounding box center [416, 155] width 52 height 17
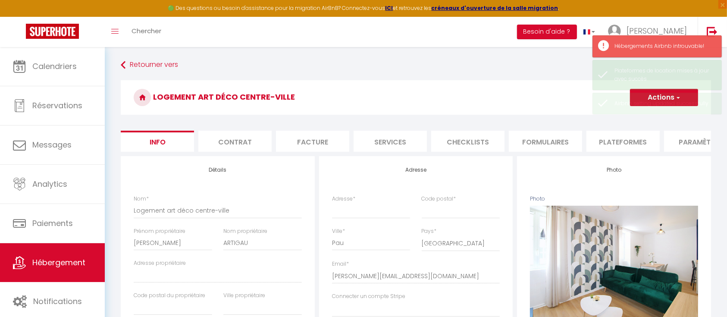
click at [621, 146] on li "Plateformes" at bounding box center [622, 141] width 73 height 21
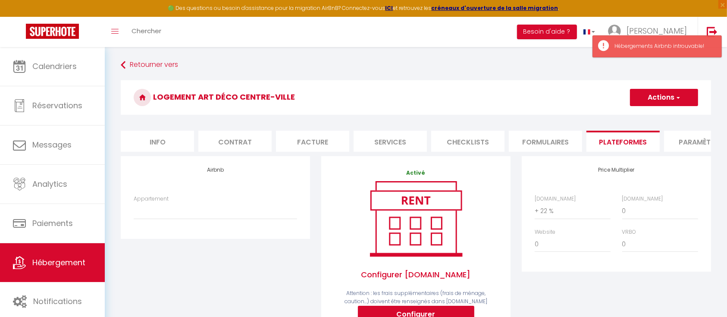
click at [145, 76] on div "Retourner vers Logement art déco centre-ville Actions Enregistrer Info Contrat …" at bounding box center [415, 296] width 601 height 479
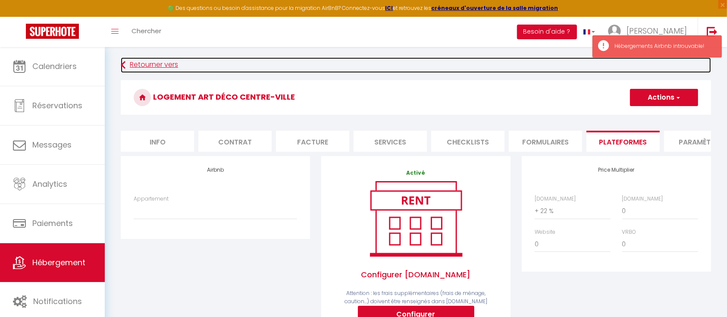
click at [145, 67] on link "Retourner vers" at bounding box center [416, 65] width 590 height 16
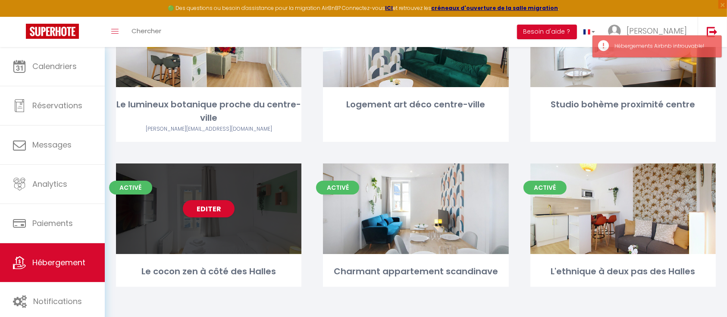
scroll to position [115, 0]
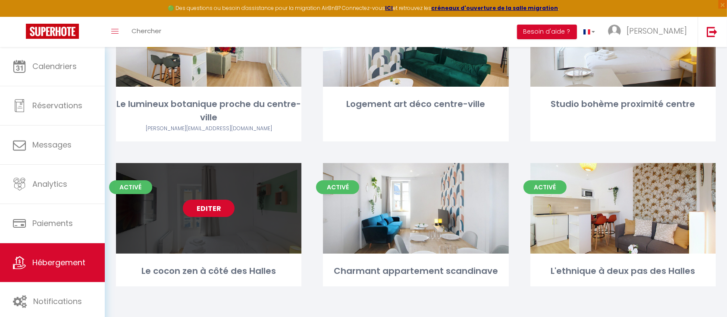
click at [209, 212] on link "Editer" at bounding box center [209, 208] width 52 height 17
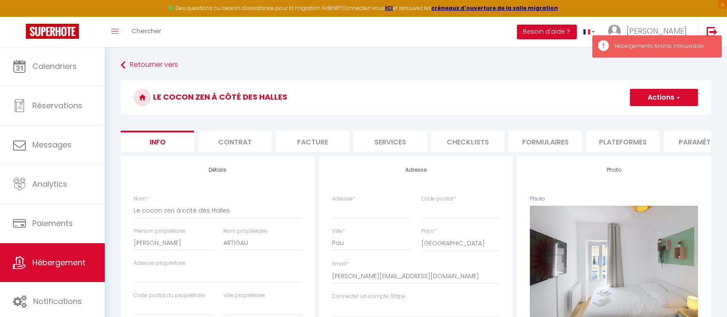
click at [631, 140] on li "Plateformes" at bounding box center [622, 141] width 73 height 21
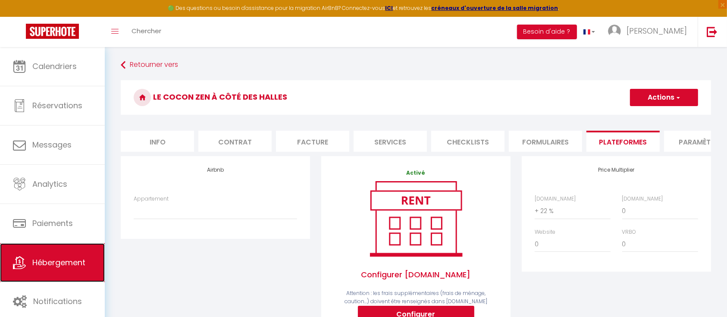
click at [62, 264] on span "Hébergement" at bounding box center [58, 262] width 53 height 11
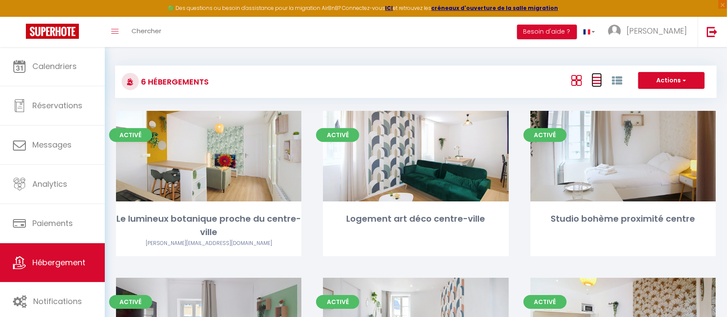
click at [595, 79] on icon at bounding box center [597, 80] width 10 height 11
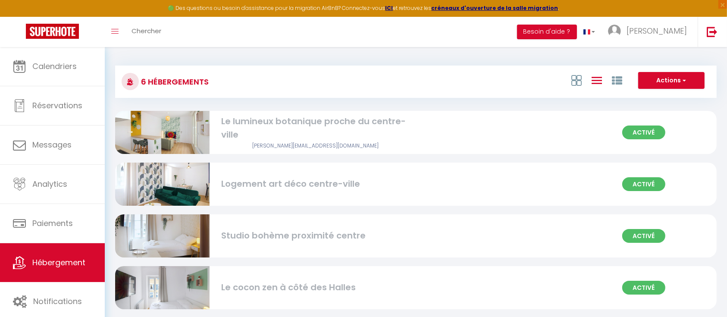
drag, startPoint x: 349, startPoint y: 223, endPoint x: 391, endPoint y: 224, distance: 41.8
click at [676, 33] on span "[PERSON_NAME]" at bounding box center [656, 30] width 60 height 11
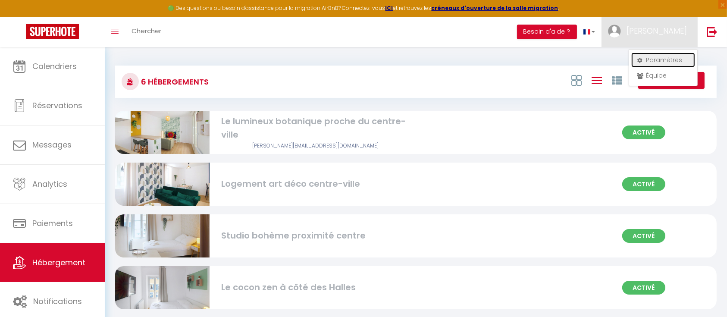
click at [669, 60] on link "Paramètres" at bounding box center [663, 60] width 64 height 15
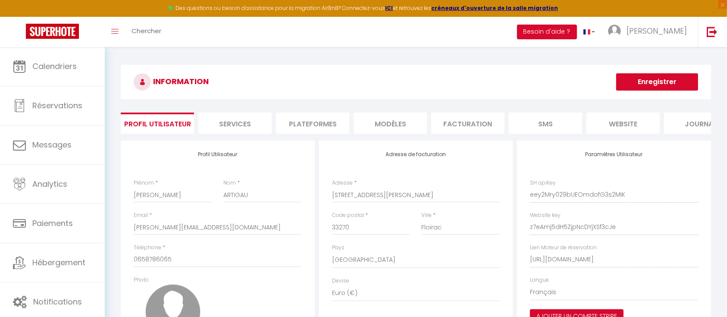
click at [311, 123] on li "Plateformes" at bounding box center [312, 123] width 73 height 21
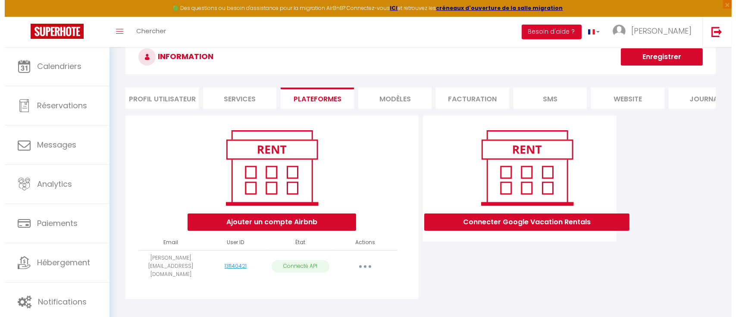
scroll to position [47, 0]
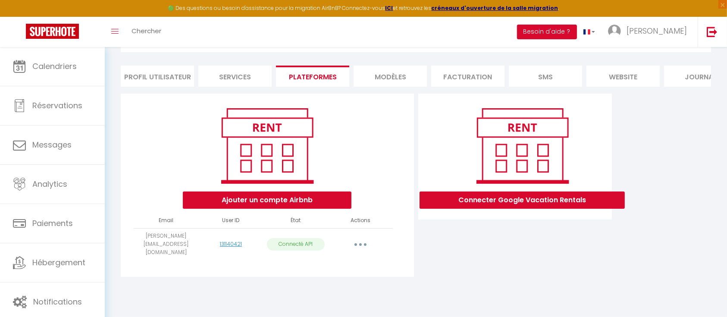
click at [362, 248] on button "button" at bounding box center [360, 244] width 24 height 14
click at [353, 267] on link "Importer les appartements" at bounding box center [322, 264] width 95 height 15
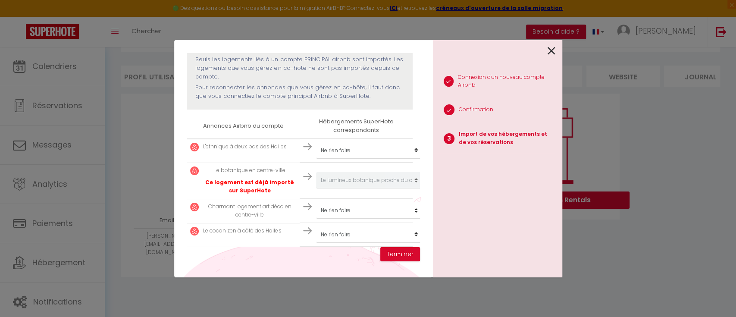
scroll to position [115, 0]
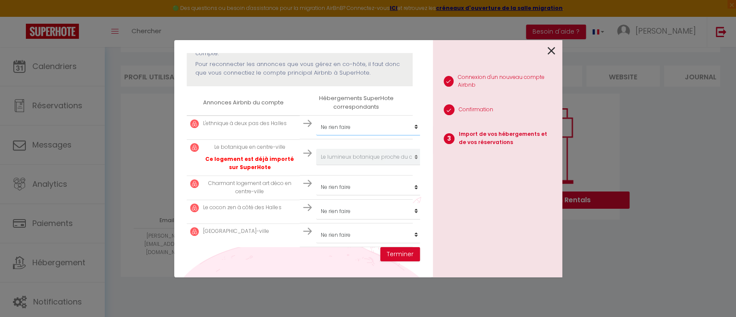
click at [355, 127] on select "Créer un nouvel hébergement Ne rien faire Le lumineux botanique proche du centr…" at bounding box center [369, 127] width 106 height 16
click at [316, 119] on select "Créer un nouvel hébergement Ne rien faire Le lumineux botanique proche du centr…" at bounding box center [369, 127] width 106 height 16
click at [367, 188] on select "Créer un nouvel hébergement Ne rien faire Le lumineux botanique proche du centr…" at bounding box center [369, 187] width 106 height 16
click at [316, 179] on select "Créer un nouvel hébergement Ne rien faire Le lumineux botanique proche du centr…" at bounding box center [369, 187] width 106 height 16
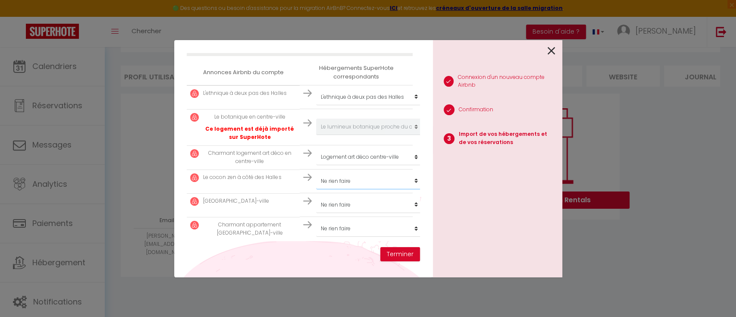
click at [354, 173] on select "Créer un nouvel hébergement Ne rien faire Le lumineux botanique proche du centr…" at bounding box center [369, 181] width 106 height 16
click at [316, 173] on select "Créer un nouvel hébergement Ne rien faire Le lumineux botanique proche du centr…" at bounding box center [369, 181] width 106 height 16
click at [355, 197] on select "Créer un nouvel hébergement Ne rien faire Le lumineux botanique proche du centr…" at bounding box center [369, 205] width 106 height 16
click at [316, 197] on select "Créer un nouvel hébergement Ne rien faire Le lumineux botanique proche du centr…" at bounding box center [369, 205] width 106 height 16
click at [343, 223] on select "Créer un nouvel hébergement Ne rien faire Le lumineux botanique proche du centr…" at bounding box center [369, 228] width 106 height 16
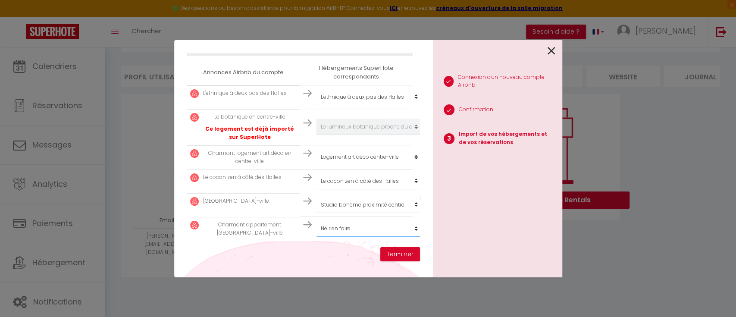
click at [351, 220] on select "Créer un nouvel hébergement Ne rien faire Le lumineux botanique proche du centr…" at bounding box center [369, 228] width 106 height 16
click at [316, 220] on select "Créer un nouvel hébergement Ne rien faire Le lumineux botanique proche du centr…" at bounding box center [369, 228] width 106 height 16
click at [397, 248] on button "Terminer" at bounding box center [400, 254] width 40 height 15
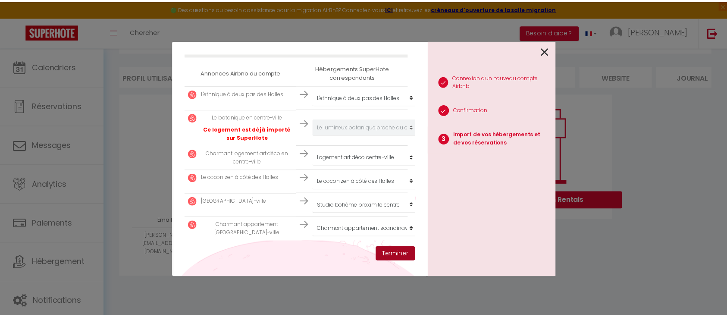
scroll to position [175, 0]
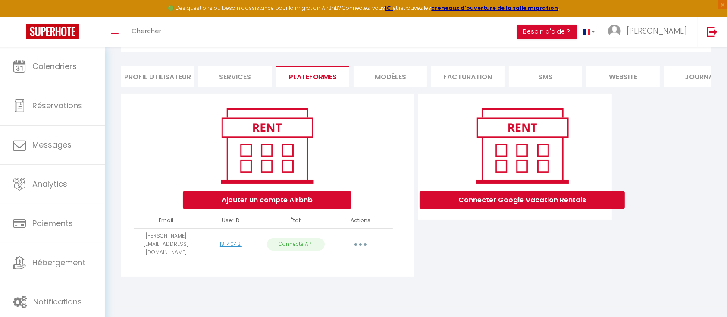
drag, startPoint x: 308, startPoint y: 63, endPoint x: 311, endPoint y: 74, distance: 11.2
click at [307, 63] on div "INFORMATION Enregistrer Profil Utilisateur Services Plateformes MODÈLES Factura…" at bounding box center [416, 151] width 590 height 267
click at [314, 81] on li "Plateformes" at bounding box center [312, 76] width 73 height 21
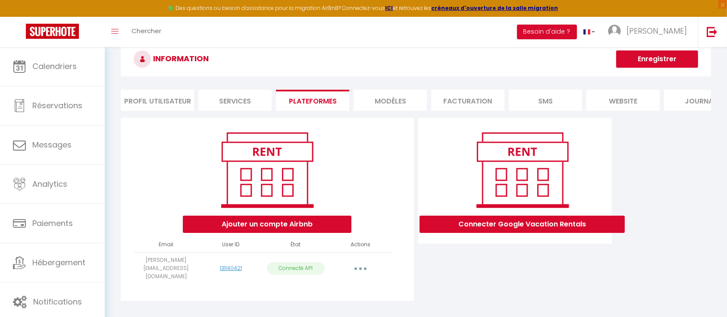
scroll to position [0, 0]
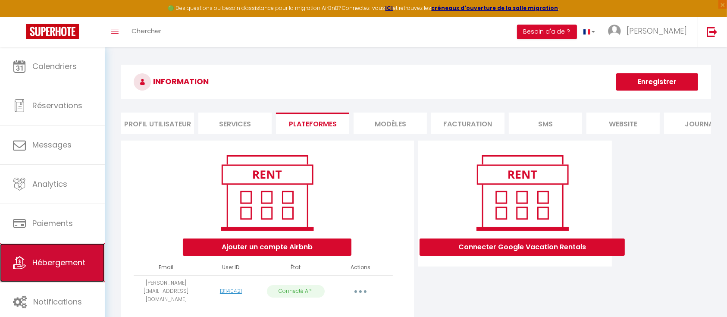
click at [69, 258] on span "Hébergement" at bounding box center [58, 262] width 53 height 11
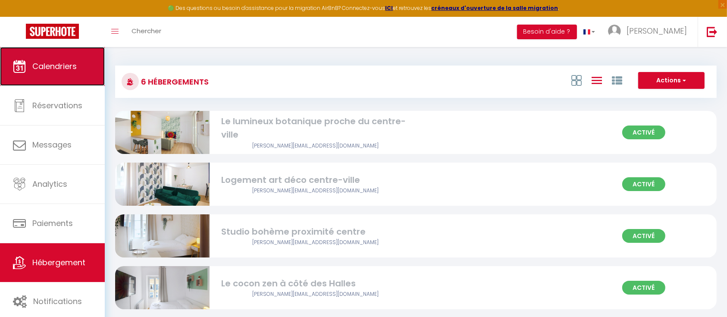
click at [64, 79] on link "Calendriers" at bounding box center [52, 66] width 105 height 39
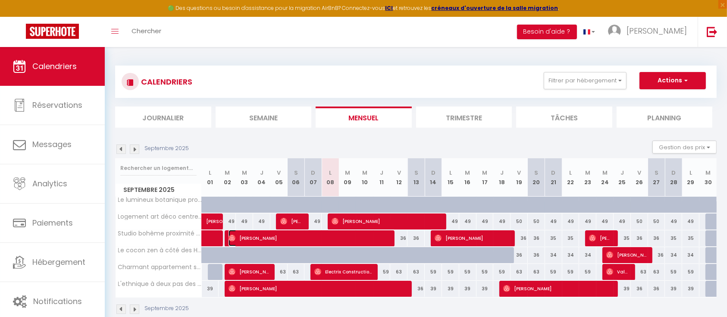
click at [310, 236] on span "Elias Maissour" at bounding box center [309, 238] width 161 height 16
select select "OK"
select select "0"
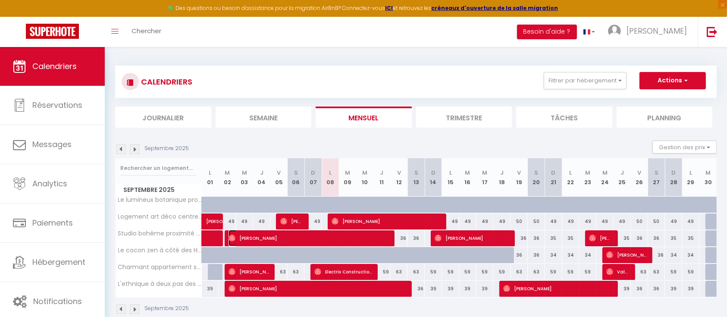
select select "1"
select select
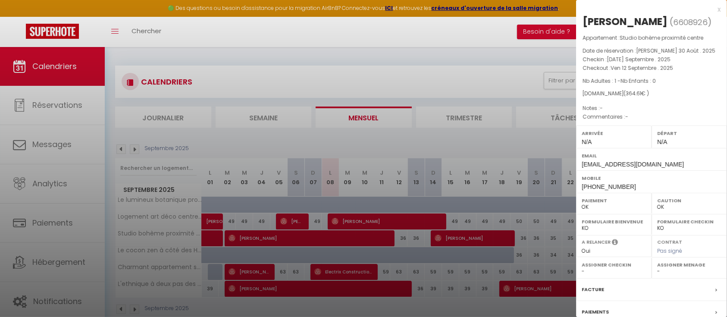
click at [711, 9] on div "x" at bounding box center [648, 9] width 144 height 10
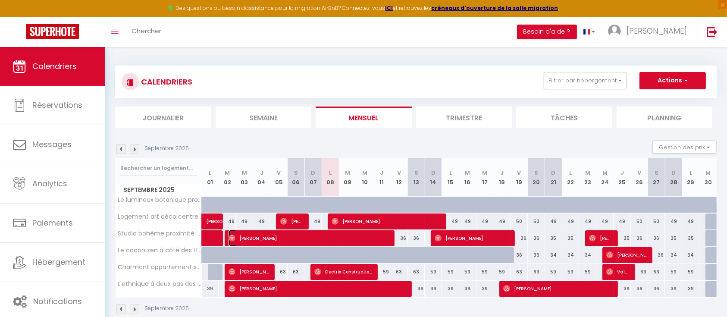
click at [343, 235] on span "Elias Maissour" at bounding box center [309, 238] width 161 height 16
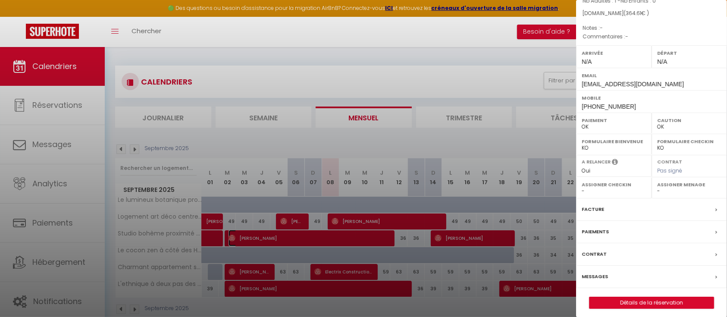
scroll to position [84, 0]
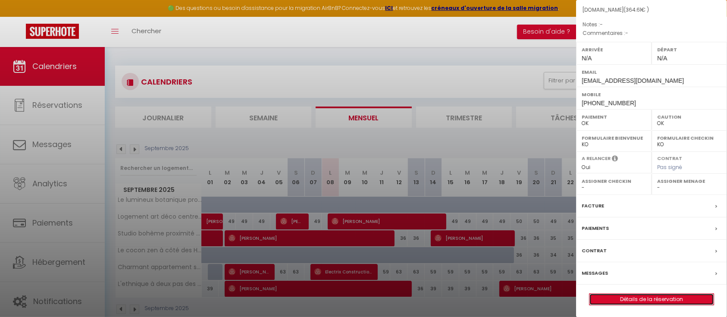
click at [675, 296] on link "Détails de la réservation" at bounding box center [651, 299] width 124 height 11
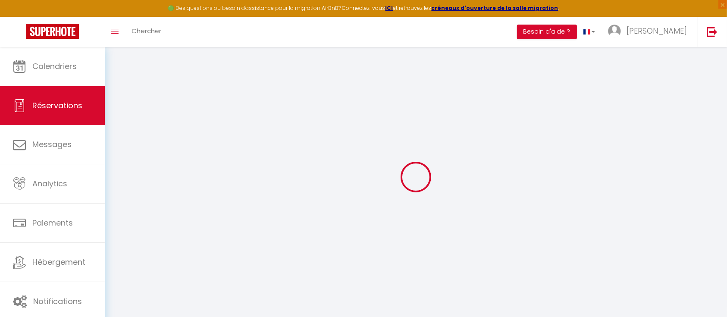
type input "Elias"
type input "Maissour"
type input "sawn02daf15tdxqzhzijyw0sogld@reply.superhote.com"
type input "+33775757255"
select select
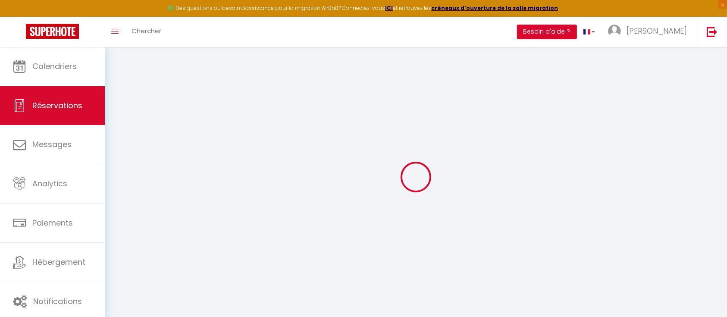
type input "12.3"
select select "74288"
select select "1"
select select
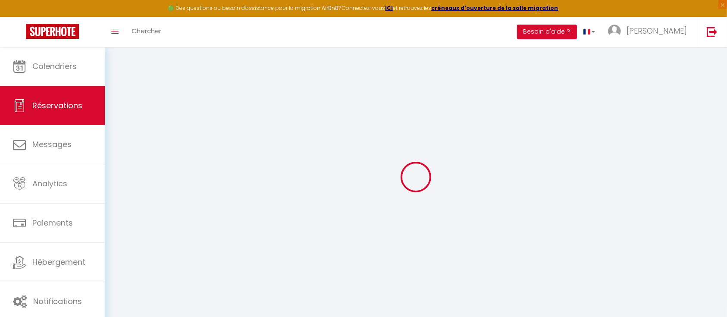
type input "1"
select select "12"
select select
type input "316.8"
checkbox input "false"
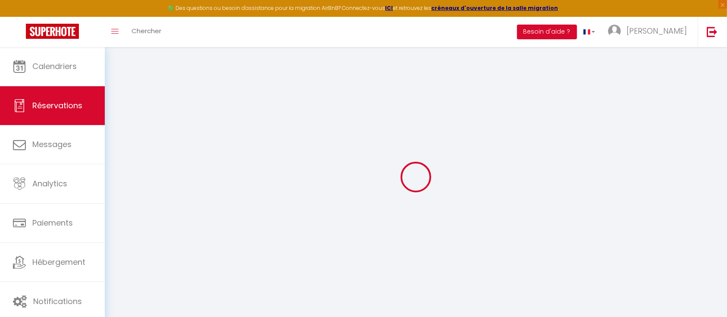
type input "0"
select select "1"
type input "0"
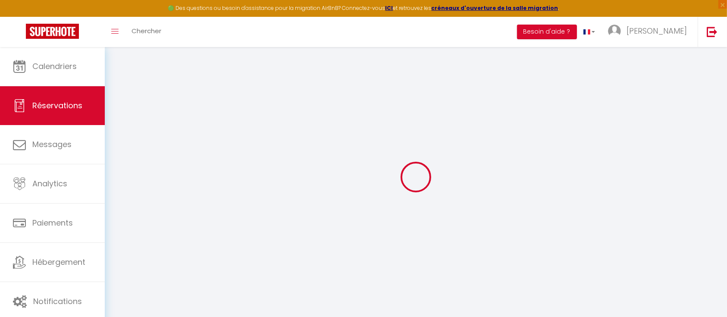
select select
select select "15"
checkbox input "false"
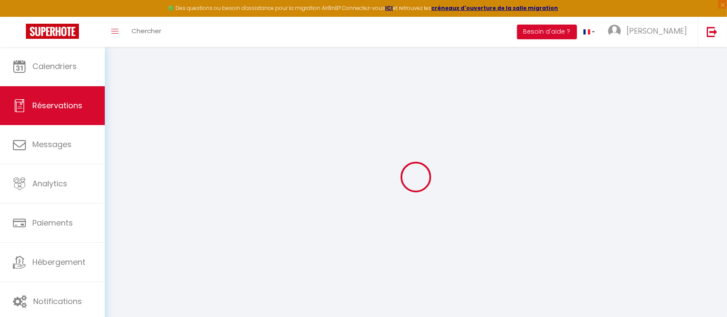
select select
checkbox input "false"
select select
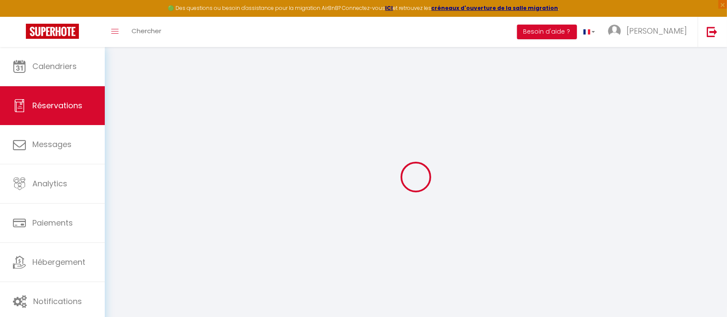
select select
checkbox input "false"
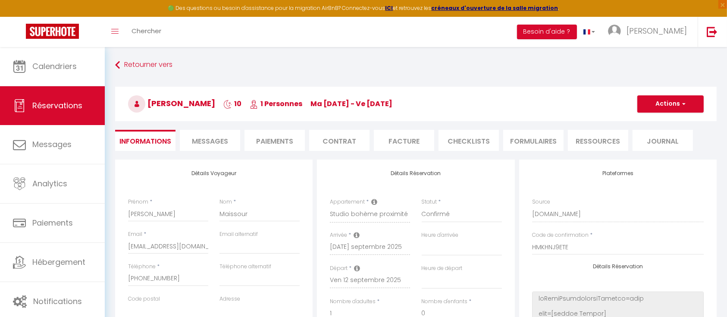
select select
type input "25"
type input "22.81"
select select
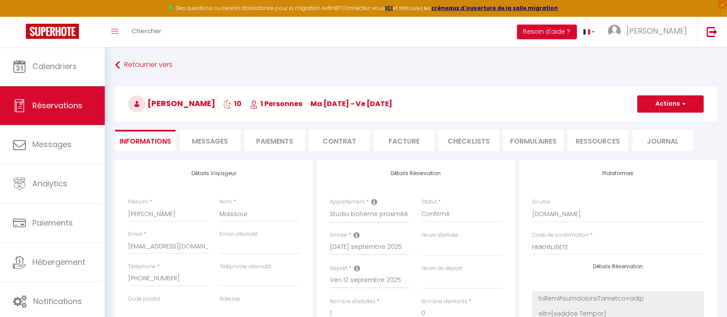
checkbox input "false"
select select
checkbox input "false"
select select
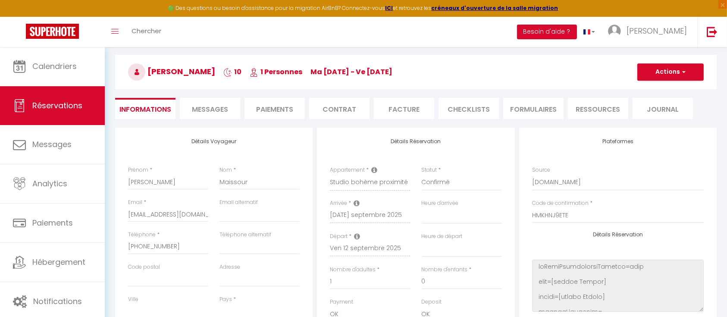
scroll to position [57, 0]
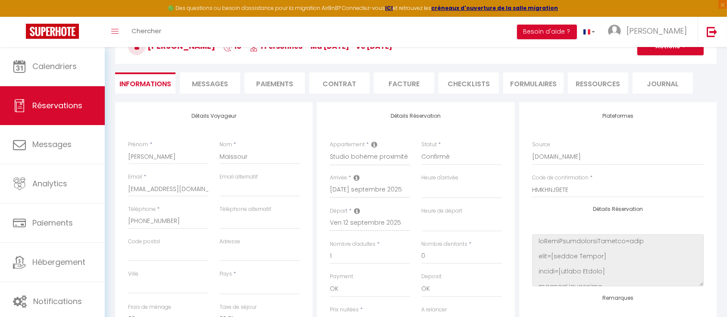
click at [355, 208] on icon at bounding box center [357, 210] width 6 height 7
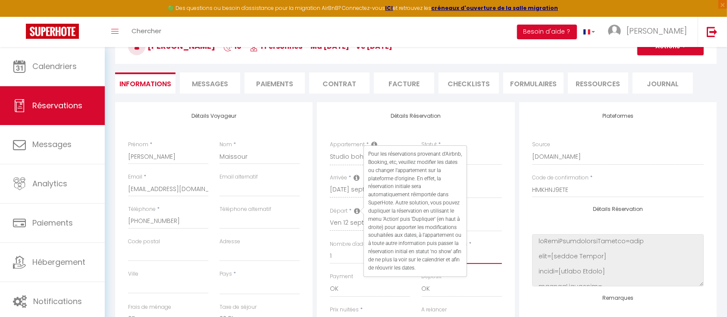
click at [498, 261] on input "0" at bounding box center [462, 256] width 80 height 16
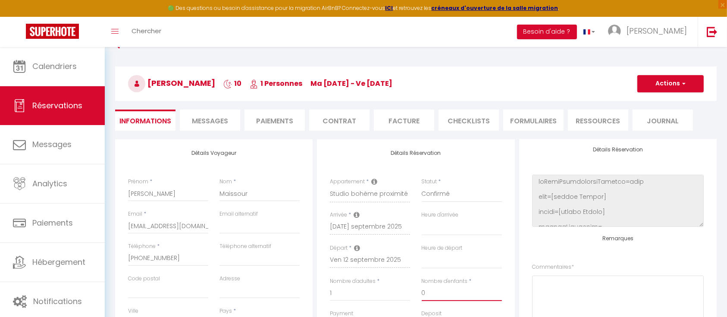
scroll to position [0, 0]
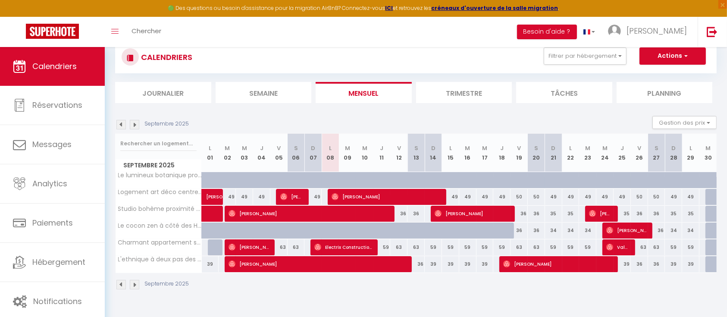
scroll to position [47, 0]
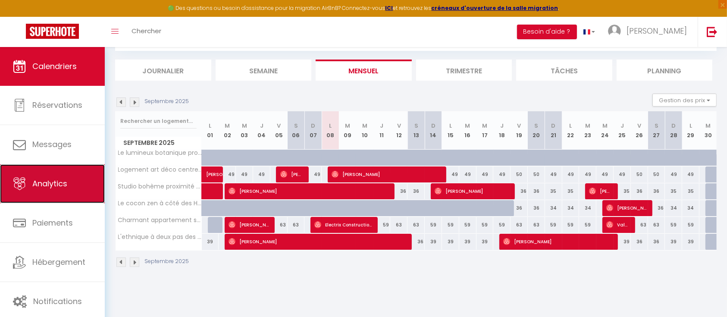
click at [69, 173] on link "Analytics" at bounding box center [52, 183] width 105 height 39
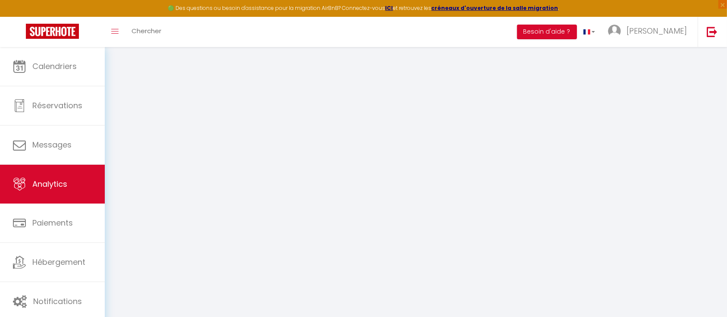
select select "2025"
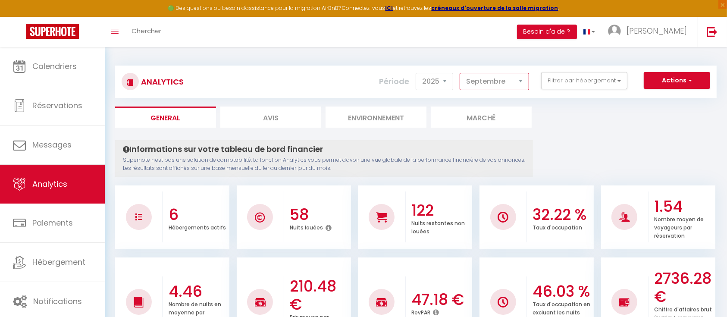
click at [492, 78] on select "Janvier Février Mars Avril Mai Juin Juillet Août Septembre Octobre Novembre Déc…" at bounding box center [494, 81] width 69 height 17
click at [461, 73] on select "Janvier Février Mars Avril Mai Juin Juillet Août Septembre Octobre Novembre Déc…" at bounding box center [494, 81] width 69 height 17
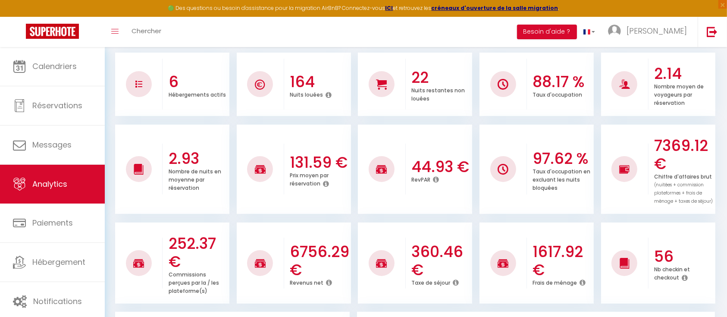
scroll to position [115, 0]
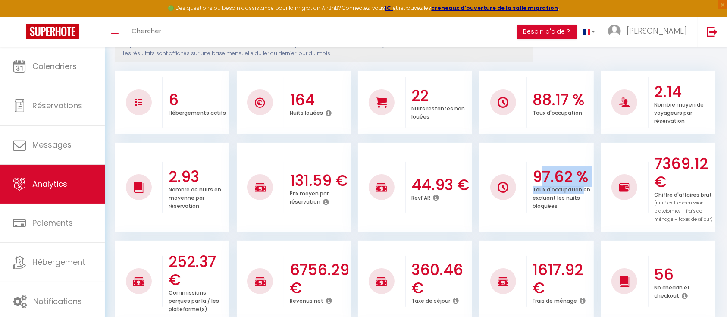
drag, startPoint x: 560, startPoint y: 172, endPoint x: 584, endPoint y: 200, distance: 36.6
click at [583, 191] on div "97.62 % Taux d'occupation en excluant les nuits bloquées" at bounding box center [560, 187] width 67 height 63
click at [586, 202] on div "Taux d'occupation en excluant les nuits bloquées" at bounding box center [562, 198] width 59 height 25
drag, startPoint x: 542, startPoint y: 171, endPoint x: 514, endPoint y: 157, distance: 31.4
click at [511, 154] on li "97.62 % Taux d'occupation en excluant les nuits bloquées" at bounding box center [536, 187] width 114 height 89
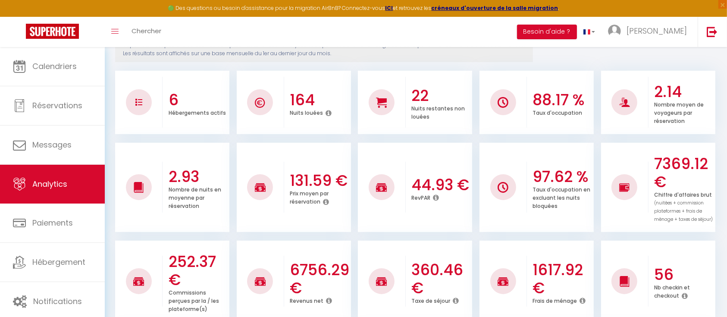
click at [552, 206] on p "Taux d'occupation en excluant les nuits bloquées" at bounding box center [562, 196] width 58 height 25
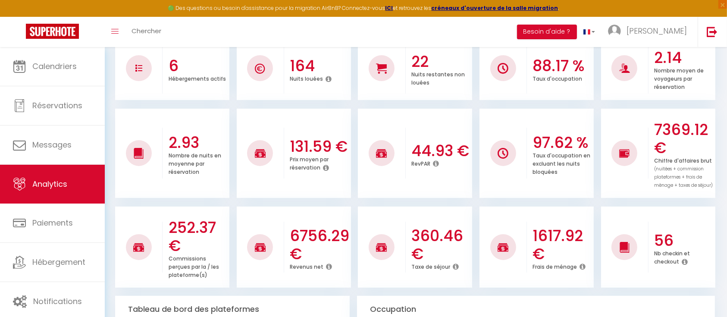
scroll to position [172, 0]
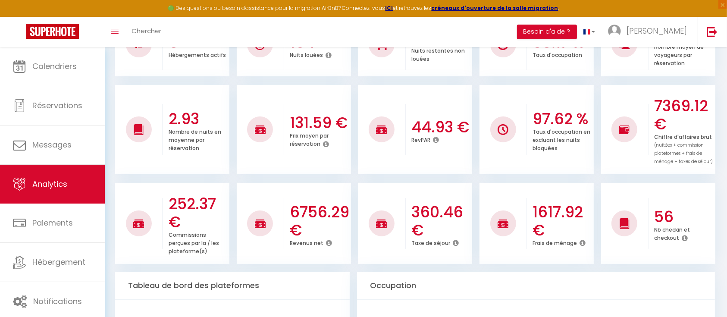
click at [540, 204] on h3 "1617.92 €" at bounding box center [562, 221] width 59 height 36
click at [578, 242] on div "Frais de ménage" at bounding box center [562, 243] width 59 height 8
click at [581, 243] on icon at bounding box center [583, 242] width 6 height 7
click at [551, 208] on h3 "1617.92 €" at bounding box center [562, 221] width 59 height 36
click at [583, 244] on icon at bounding box center [583, 242] width 6 height 7
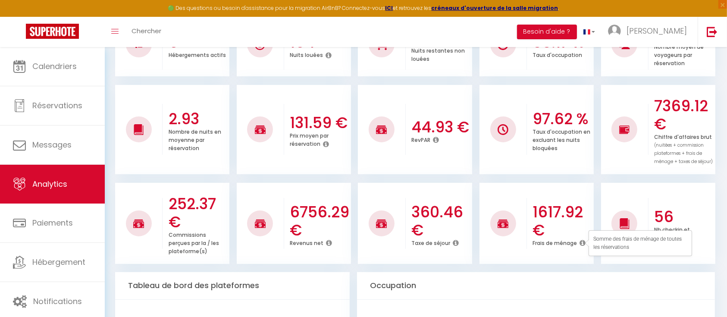
click at [572, 235] on h3 "1617.92 €" at bounding box center [562, 221] width 59 height 36
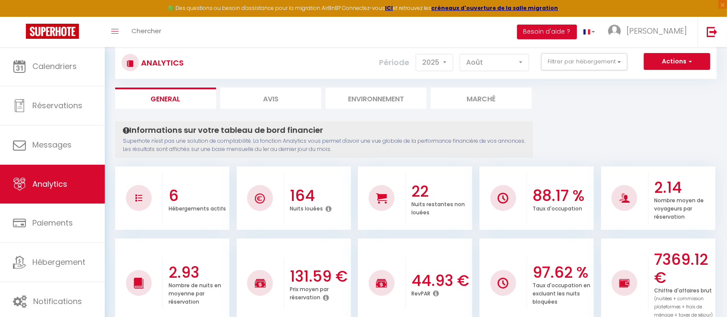
scroll to position [0, 0]
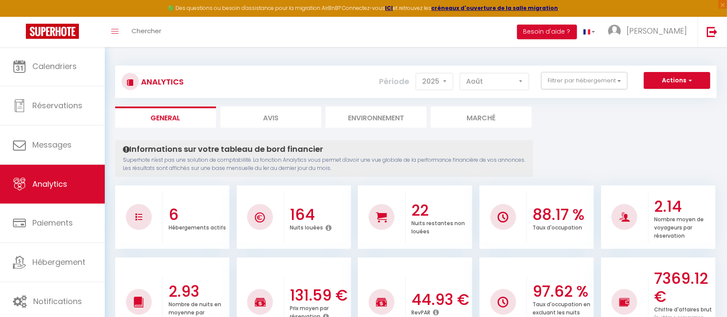
click at [483, 71] on div "Analytics Actions Génération SuperConciergerie Génération SuperAnalyzer Générat…" at bounding box center [415, 82] width 601 height 32
click at [490, 80] on select "Janvier Février Mars Avril Mai Juin Juillet Août Septembre Octobre Novembre Déc…" at bounding box center [494, 81] width 69 height 17
click at [461, 73] on select "Janvier Février Mars Avril Mai Juin Juillet Août Septembre Octobre Novembre Déc…" at bounding box center [494, 81] width 69 height 17
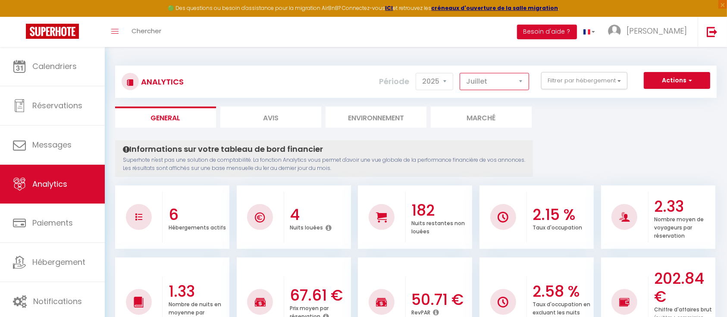
click at [497, 83] on select "Janvier Février Mars Avril Mai Juin Juillet Août Septembre Octobre Novembre Déc…" at bounding box center [494, 81] width 69 height 17
click at [461, 73] on select "Janvier Février Mars Avril Mai Juin Juillet Août Septembre Octobre Novembre Déc…" at bounding box center [494, 81] width 69 height 17
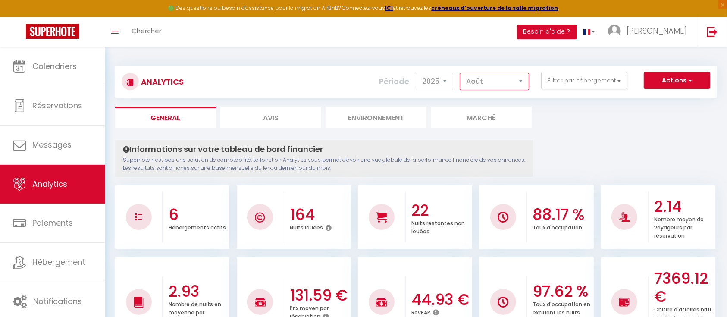
click at [480, 82] on select "Janvier Février Mars Avril Mai Juin Juillet Août Septembre Octobre Novembre Déc…" at bounding box center [494, 81] width 69 height 17
select select "9"
click at [461, 73] on select "Janvier Février Mars Avril Mai Juin Juillet Août Septembre Octobre Novembre Déc…" at bounding box center [494, 81] width 69 height 17
